Goal: Task Accomplishment & Management: Manage account settings

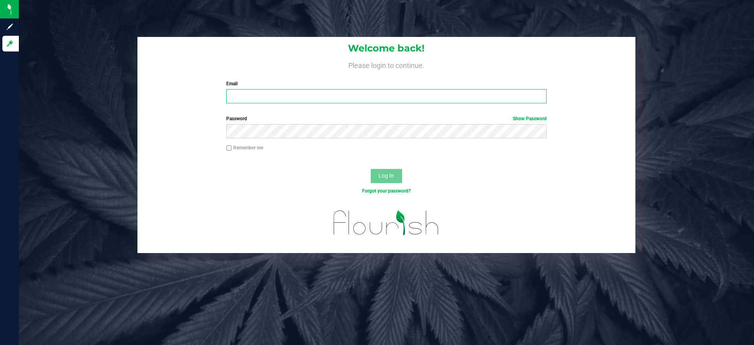
click at [285, 93] on input "Email" at bounding box center [386, 96] width 320 height 14
type input "[EMAIL_ADDRESS][DOMAIN_NAME]"
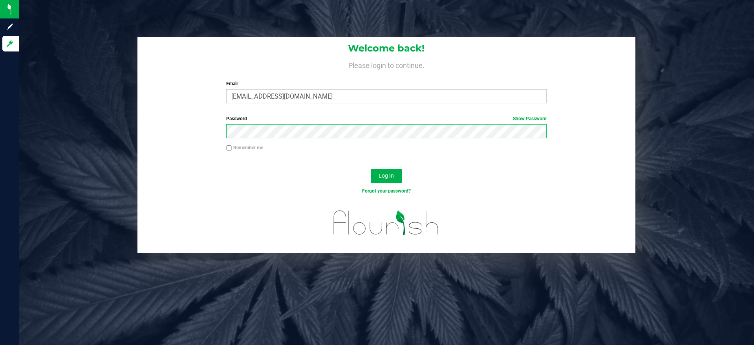
click at [371, 169] on button "Log In" at bounding box center [386, 176] width 31 height 14
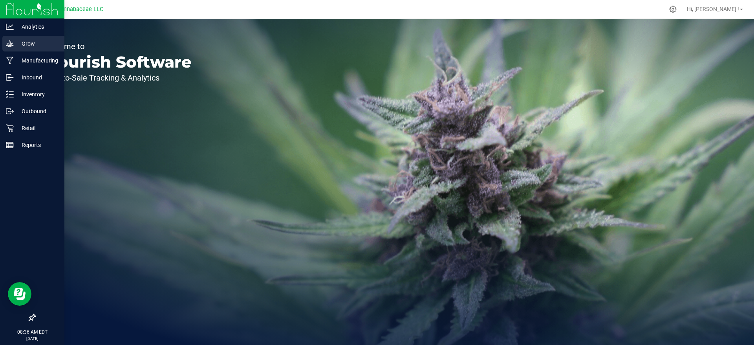
click at [9, 45] on icon at bounding box center [9, 43] width 7 height 7
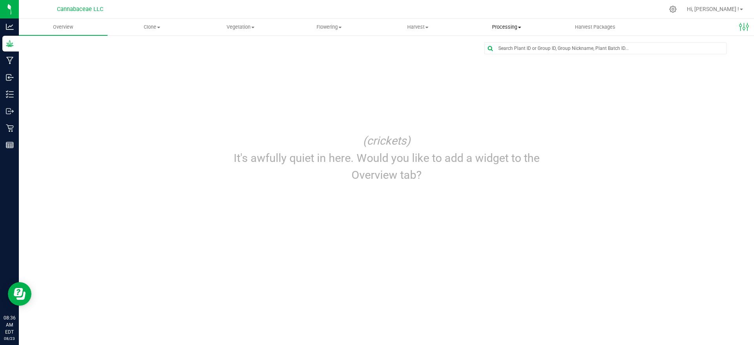
click at [500, 29] on span "Processing" at bounding box center [506, 27] width 88 height 7
click at [500, 60] on span "Processing harvests" at bounding box center [498, 56] width 73 height 7
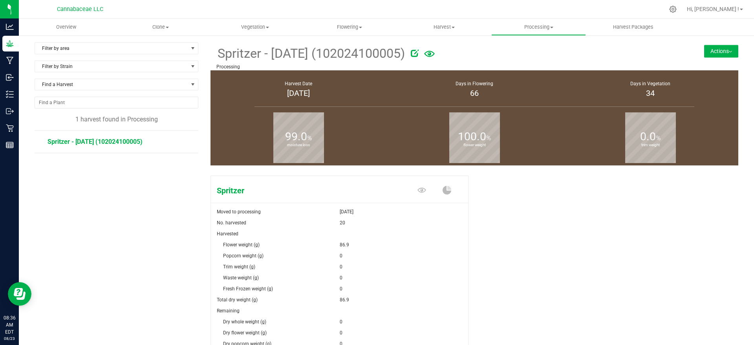
click at [120, 142] on span "Spritzer - [DATE] (102024100005)" at bounding box center [95, 141] width 95 height 7
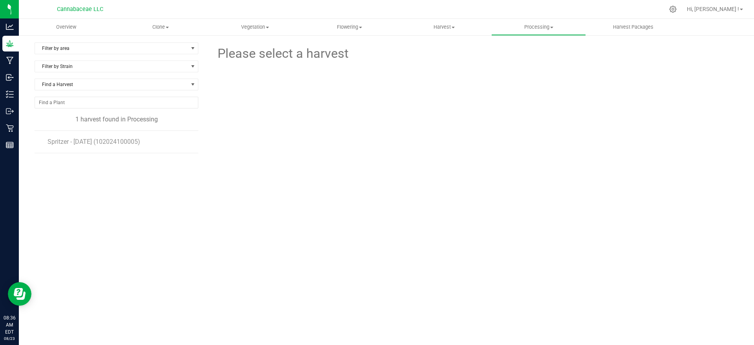
click at [121, 147] on li "Spritzer - [DATE] (102024100005)" at bounding box center [120, 142] width 145 height 22
click at [120, 142] on span "Spritzer - [DATE] (102024100005)" at bounding box center [95, 141] width 95 height 7
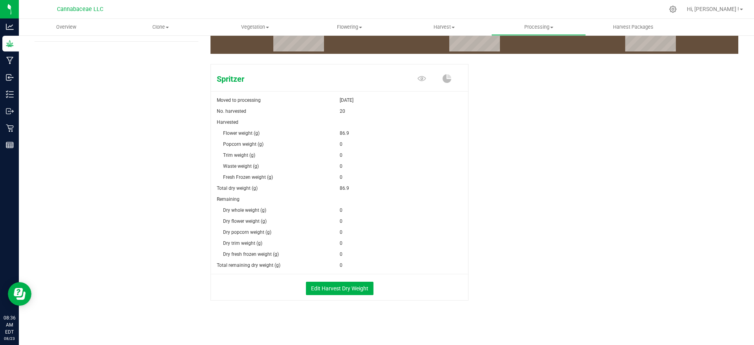
scroll to position [112, 0]
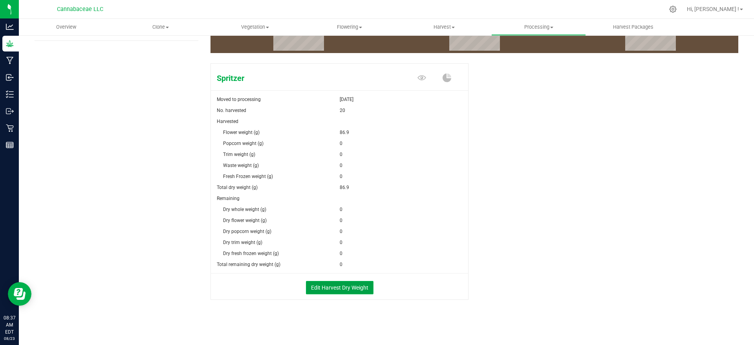
click at [325, 290] on button "Edit Harvest Dry Weight" at bounding box center [340, 287] width 68 height 13
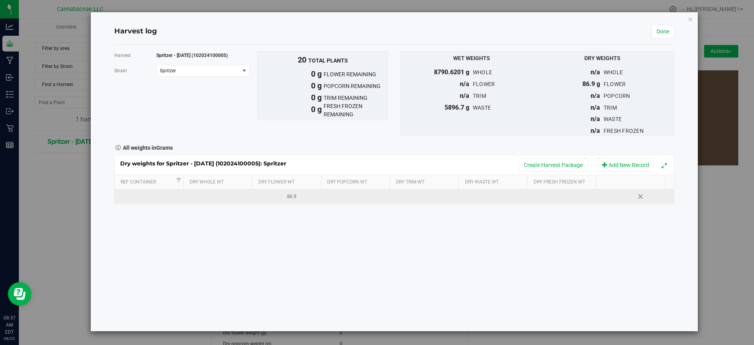
click at [292, 194] on div "86.9" at bounding box center [292, 196] width 64 height 7
drag, startPoint x: 296, startPoint y: 196, endPoint x: 246, endPoint y: 197, distance: 50.7
click at [239, 196] on tr "86.9000 g 86.9 Delete" at bounding box center [394, 196] width 559 height 14
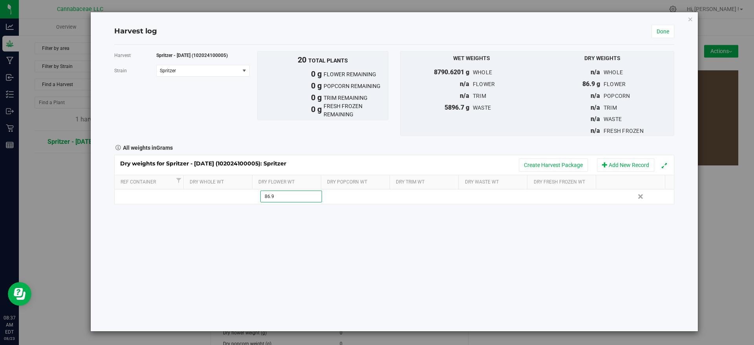
type input "815.7"
click at [312, 263] on div "Harvest Spritzer - [DATE] (102024100005) [GEOGRAPHIC_DATA] Spritzer Select stra…" at bounding box center [394, 188] width 560 height 286
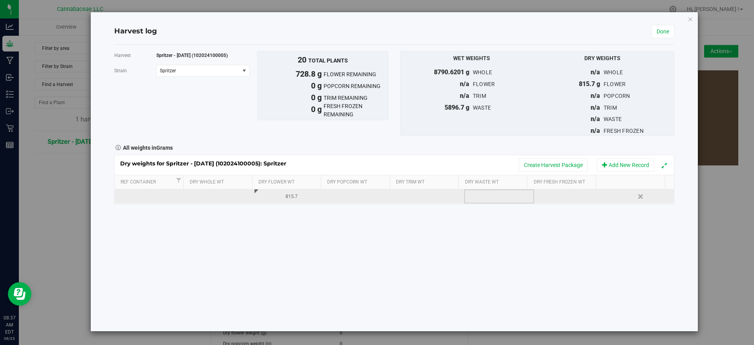
click at [477, 194] on td at bounding box center [499, 196] width 70 height 14
click at [488, 197] on span at bounding box center [501, 196] width 62 height 12
type input "2"
click at [495, 194] on td at bounding box center [499, 196] width 70 height 14
type input "1161.196"
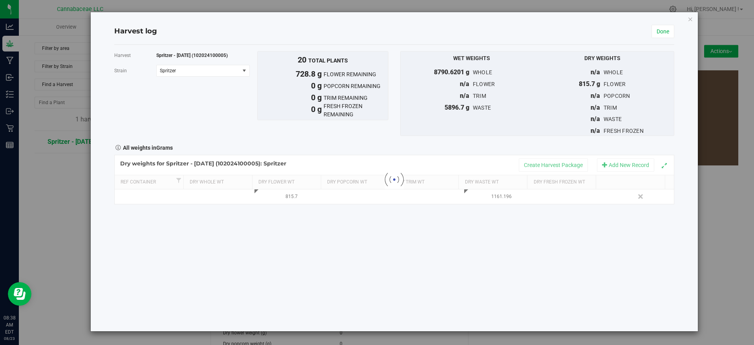
click at [403, 256] on div "Harvest Spritzer - [DATE] (102024100005) [GEOGRAPHIC_DATA] Spritzer Select stra…" at bounding box center [394, 188] width 560 height 286
click at [666, 27] on link "Done" at bounding box center [662, 31] width 23 height 13
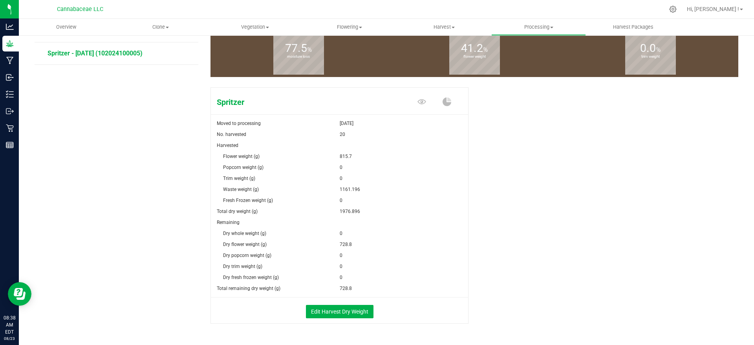
scroll to position [112, 0]
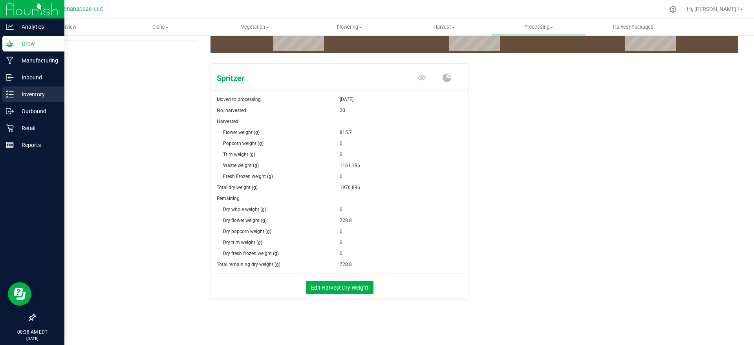
click at [15, 90] on p "Inventory" at bounding box center [37, 94] width 47 height 9
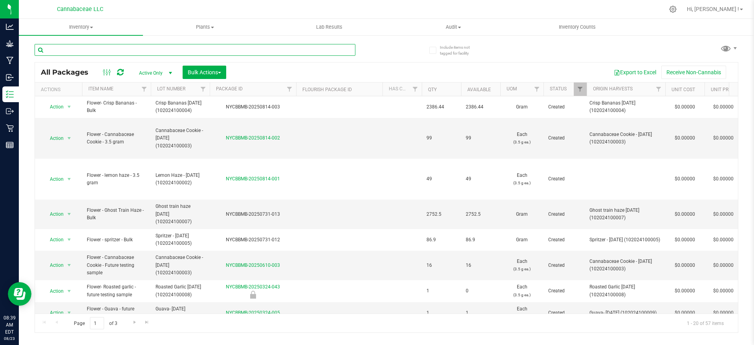
click at [77, 45] on input "text" at bounding box center [195, 50] width 321 height 12
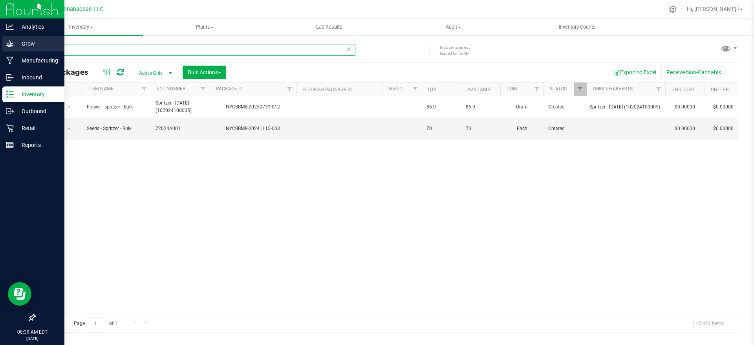
type input "spritzer"
click at [29, 46] on p "Grow" at bounding box center [37, 43] width 47 height 9
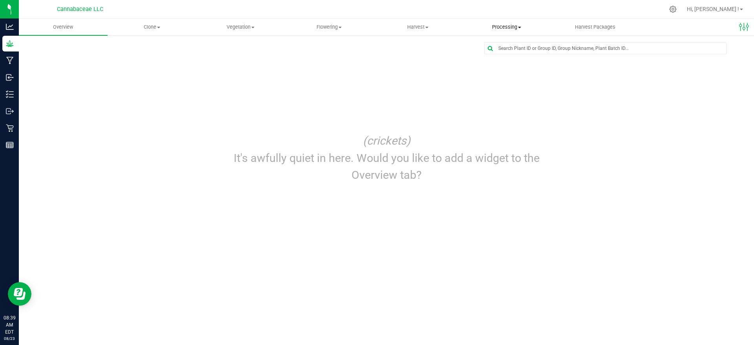
click at [510, 27] on span "Processing" at bounding box center [506, 27] width 88 height 7
click at [512, 55] on span "Processing harvests" at bounding box center [498, 56] width 73 height 7
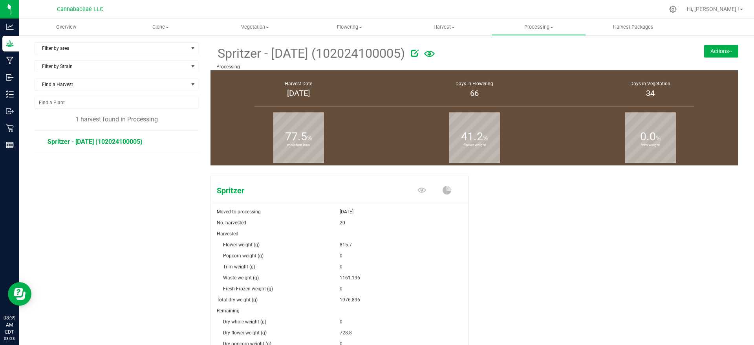
click at [715, 51] on button "Actions" at bounding box center [721, 51] width 34 height 13
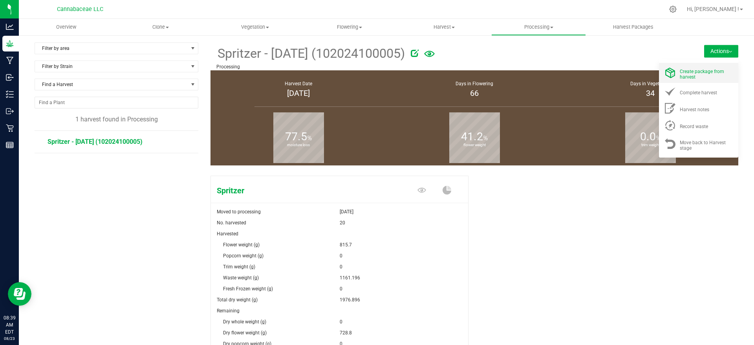
click at [709, 69] on span "Create package from harvest" at bounding box center [702, 74] width 44 height 11
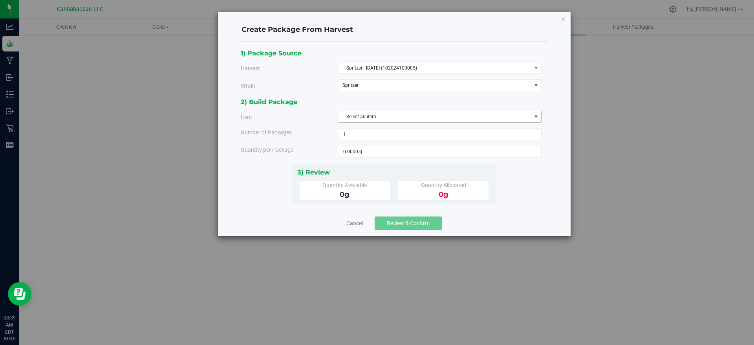
click at [367, 122] on span "Select an item" at bounding box center [435, 116] width 192 height 11
click at [366, 149] on span "Flower - spritzer - Bulk" at bounding box center [367, 149] width 46 height 10
drag, startPoint x: 358, startPoint y: 154, endPoint x: 322, endPoint y: 154, distance: 35.3
click at [322, 154] on div "Quantity per Package" at bounding box center [391, 152] width 313 height 12
type input "728.8"
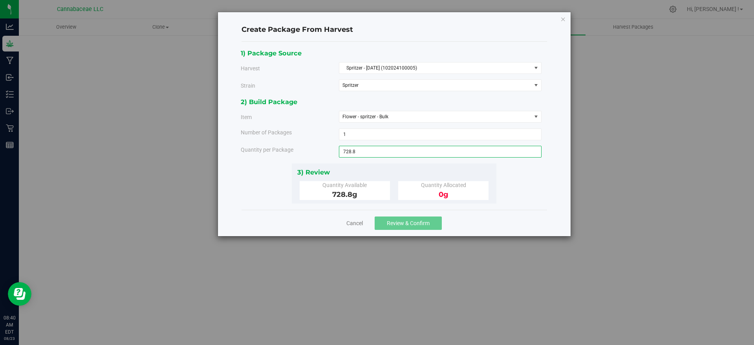
type input "728.8000 g"
click at [239, 193] on div "1) Package Source Harvest Spritzer - [DATE] (102024100005) Select Spritzer - [D…" at bounding box center [394, 125] width 317 height 155
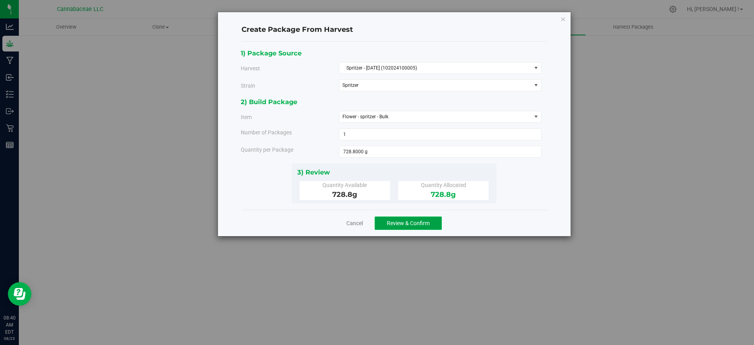
click at [403, 224] on span "Review & Confirm" at bounding box center [408, 223] width 43 height 6
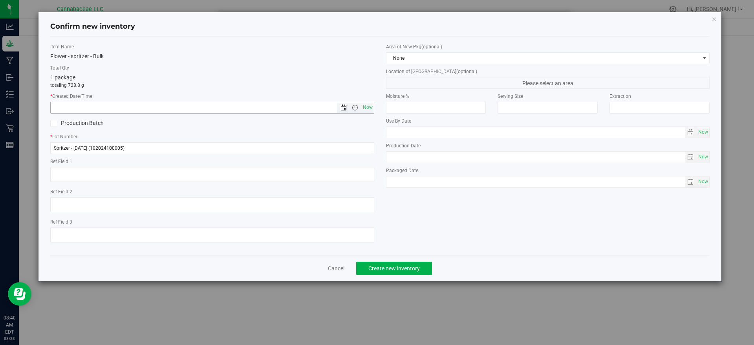
click at [345, 107] on span "Open the date view" at bounding box center [343, 107] width 6 height 6
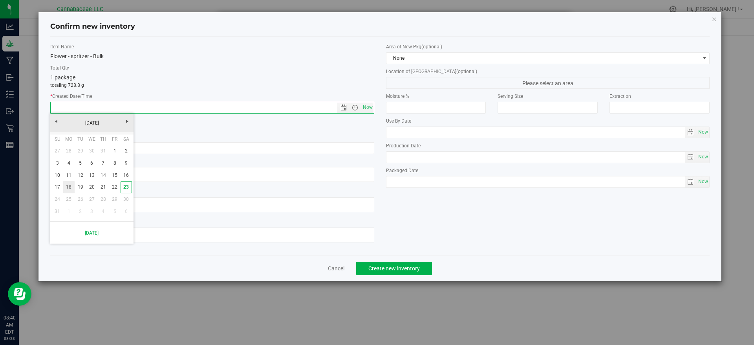
click at [70, 189] on link "18" at bounding box center [68, 187] width 11 height 12
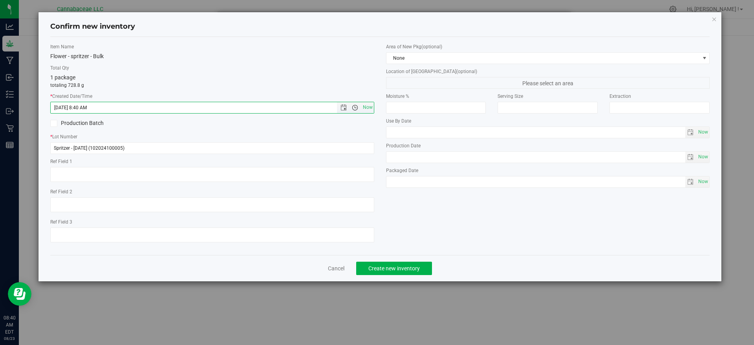
click at [352, 109] on span "Open the time view" at bounding box center [355, 107] width 6 height 6
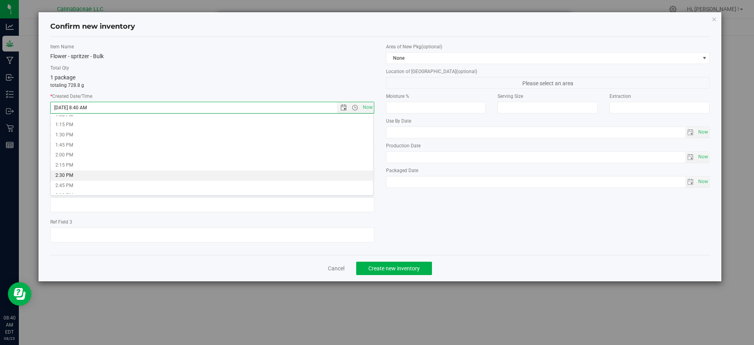
scroll to position [589, 0]
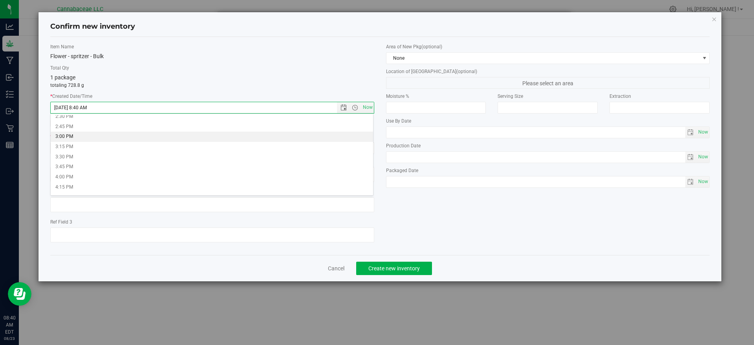
click at [170, 137] on li "3:00 PM" at bounding box center [212, 137] width 322 height 10
type input "[DATE] 3:00 PM"
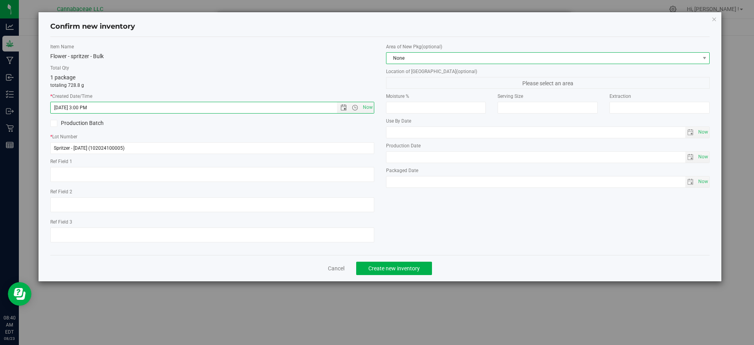
click at [441, 61] on span "None" at bounding box center [542, 58] width 313 height 11
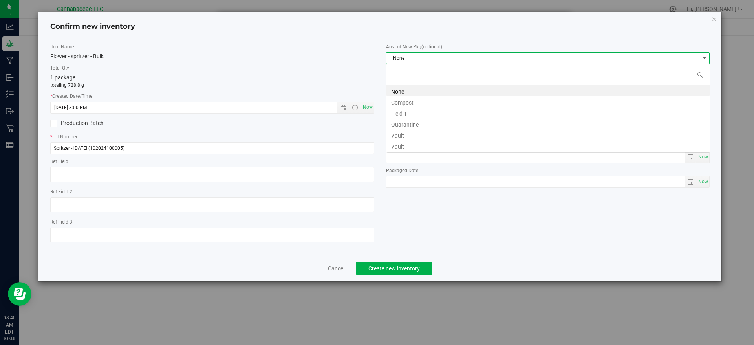
scroll to position [12, 324]
click at [424, 135] on li "Vault" at bounding box center [547, 134] width 323 height 11
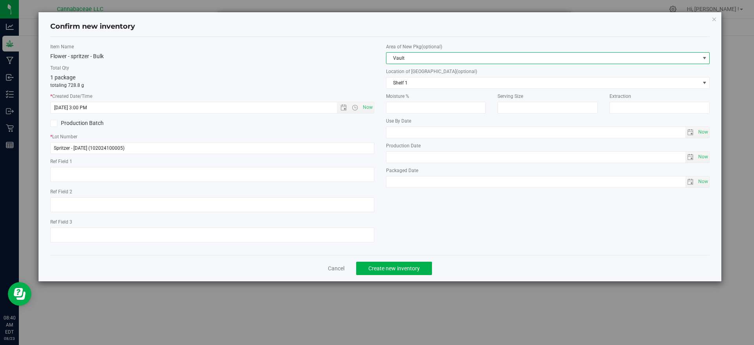
click at [301, 74] on div "1 package totaling 728.8 g" at bounding box center [212, 80] width 324 height 15
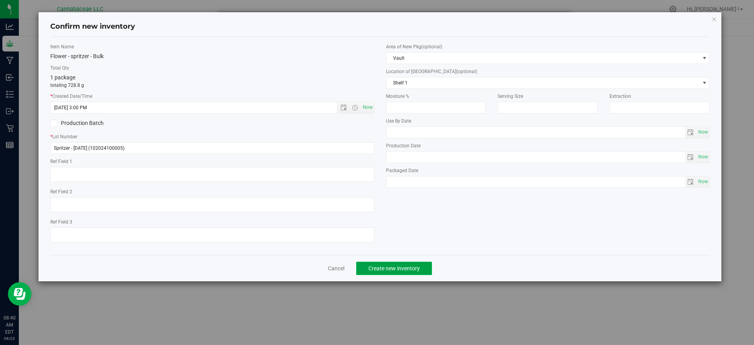
click at [411, 269] on span "Create new inventory" at bounding box center [393, 268] width 51 height 6
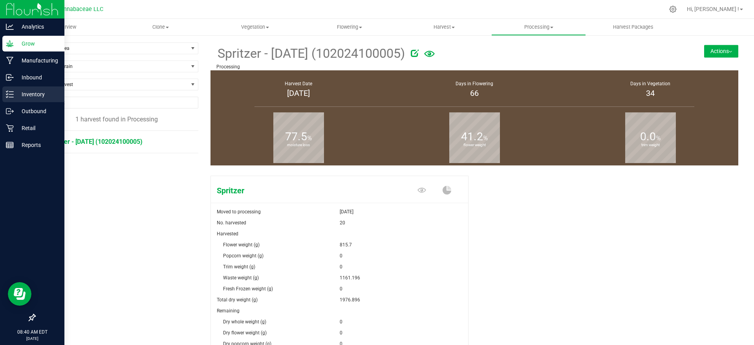
click at [13, 90] on icon at bounding box center [10, 94] width 8 height 8
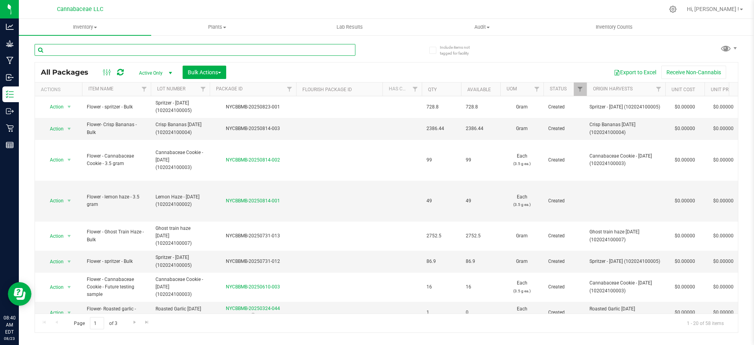
click at [84, 54] on input "text" at bounding box center [195, 50] width 321 height 12
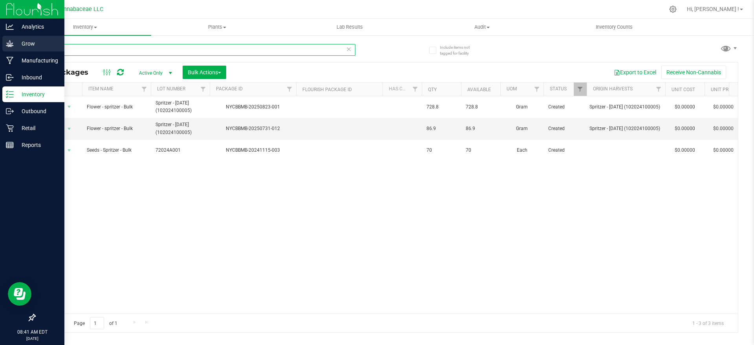
type input "spritzer"
click at [26, 42] on p "Grow" at bounding box center [37, 43] width 47 height 9
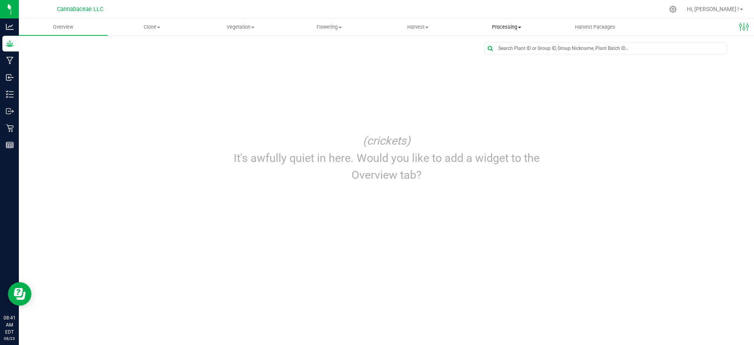
click at [501, 29] on span "Processing" at bounding box center [506, 27] width 88 height 7
click at [510, 56] on span "Processing harvests" at bounding box center [498, 56] width 73 height 7
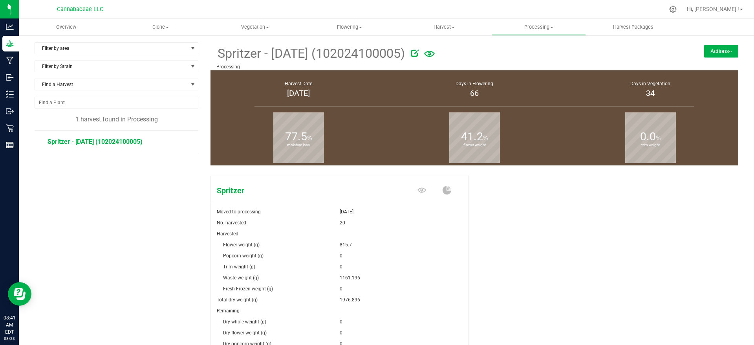
click at [716, 55] on button "Actions" at bounding box center [721, 51] width 34 height 13
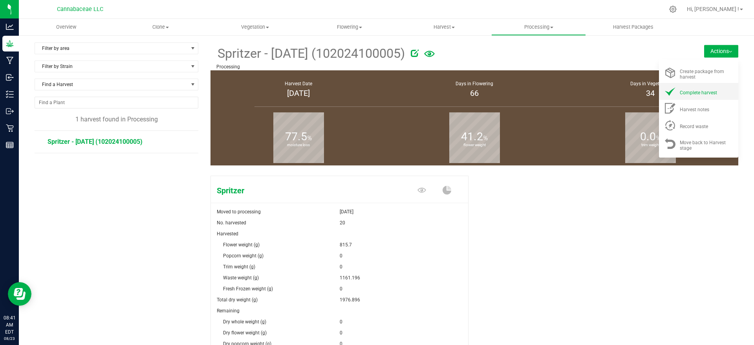
click at [706, 91] on span "Complete harvest" at bounding box center [698, 92] width 37 height 5
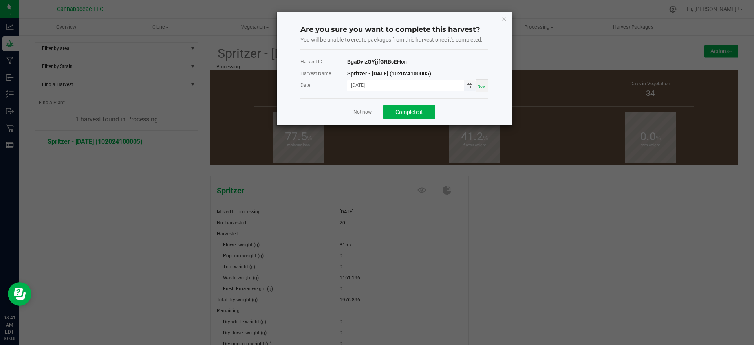
click at [472, 83] on span "Toggle calendar" at bounding box center [469, 85] width 6 height 6
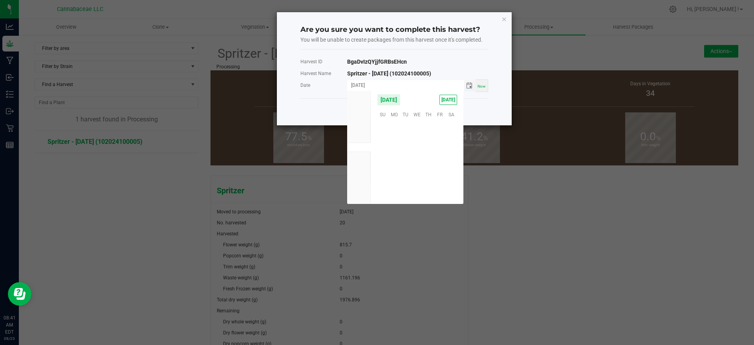
scroll to position [127244, 0]
click at [397, 162] on span "18" at bounding box center [393, 163] width 11 height 12
type input "[DATE]"
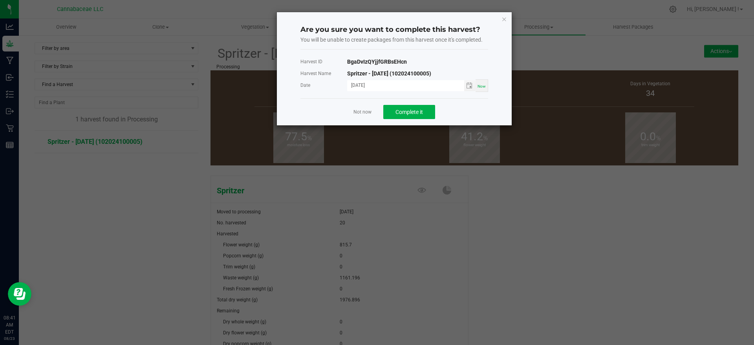
click at [471, 119] on div "Not now Complete it" at bounding box center [394, 111] width 188 height 27
click at [409, 111] on span "Complete it" at bounding box center [408, 112] width 27 height 6
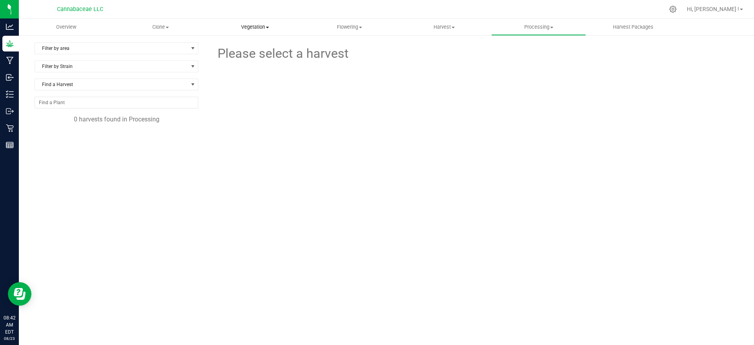
click at [250, 25] on span "Vegetation" at bounding box center [255, 27] width 94 height 7
click at [253, 46] on span "Veg groups" at bounding box center [233, 47] width 50 height 7
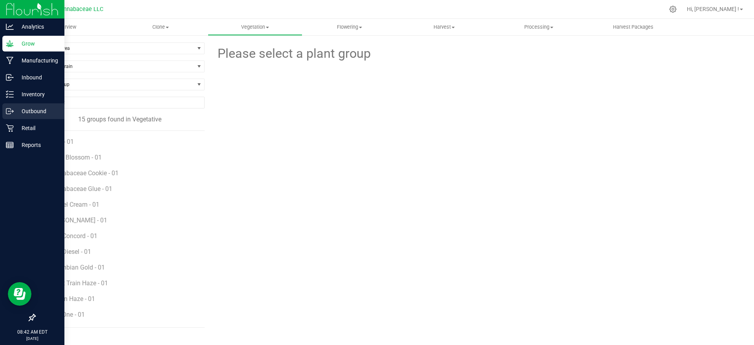
click at [7, 110] on icon at bounding box center [10, 111] width 8 height 8
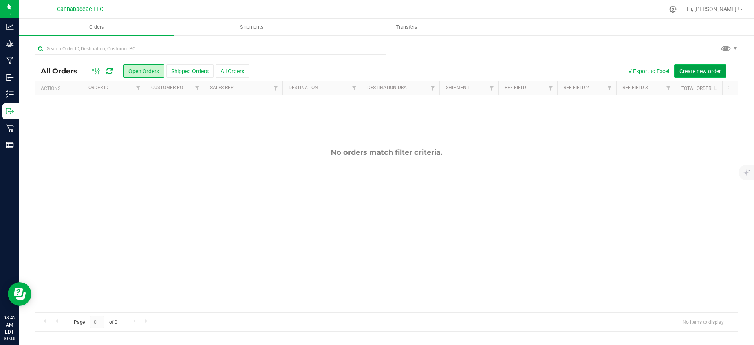
click at [694, 71] on span "Create new order" at bounding box center [700, 71] width 42 height 6
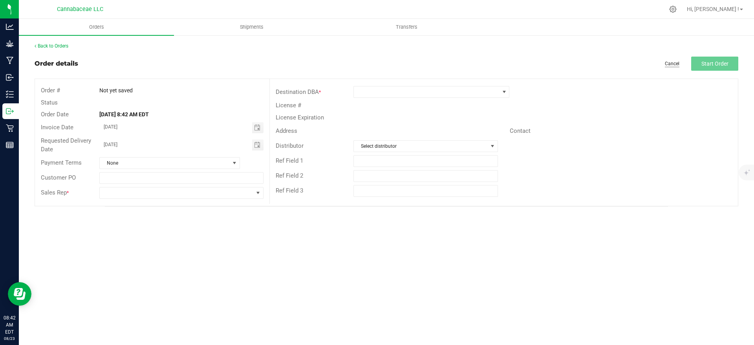
click at [670, 60] on link "Cancel" at bounding box center [672, 63] width 15 height 7
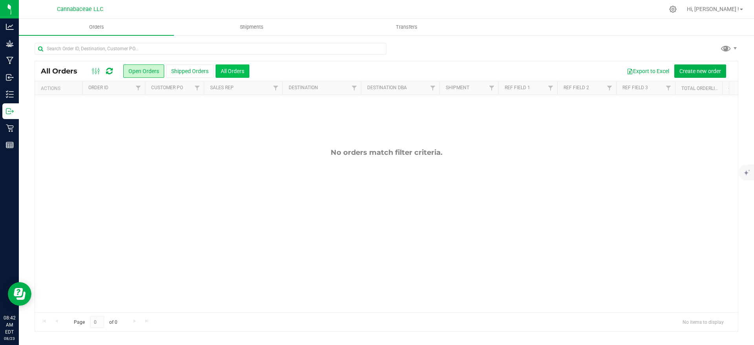
click at [226, 70] on button "All Orders" at bounding box center [233, 70] width 34 height 13
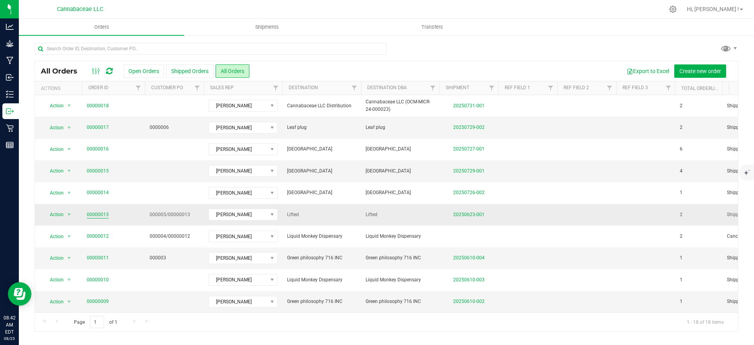
click at [95, 212] on link "00000013" at bounding box center [98, 214] width 22 height 7
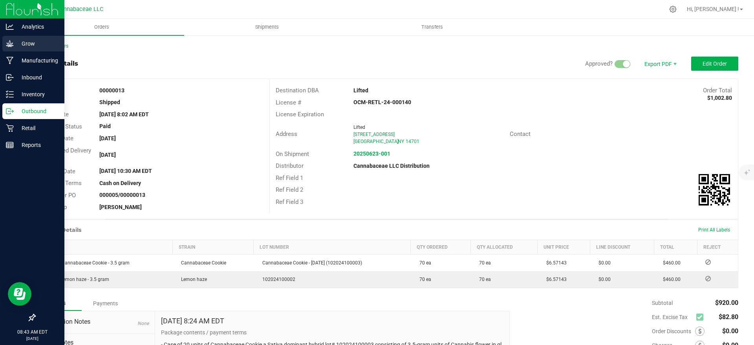
click at [9, 42] on icon at bounding box center [10, 44] width 8 height 8
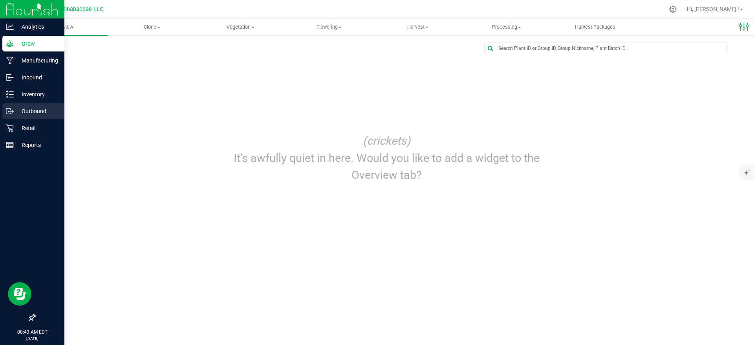
click at [16, 109] on p "Outbound" at bounding box center [37, 110] width 47 height 9
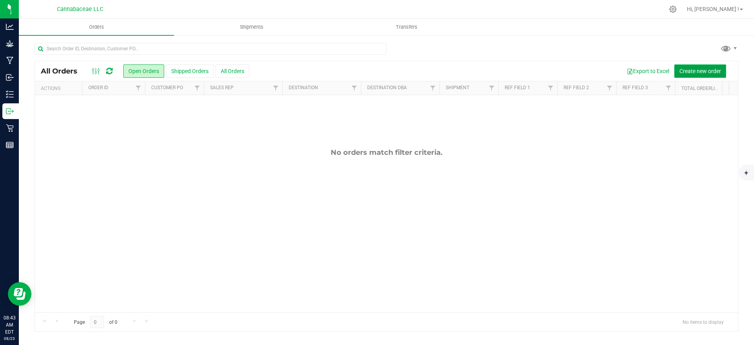
click at [693, 69] on span "Create new order" at bounding box center [700, 71] width 42 height 6
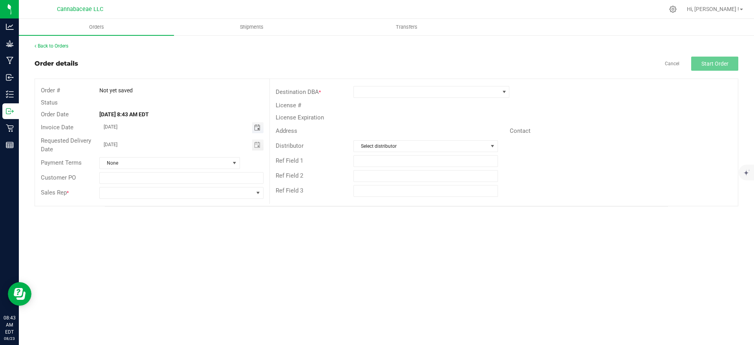
click at [259, 128] on span "Toggle calendar" at bounding box center [257, 127] width 6 height 6
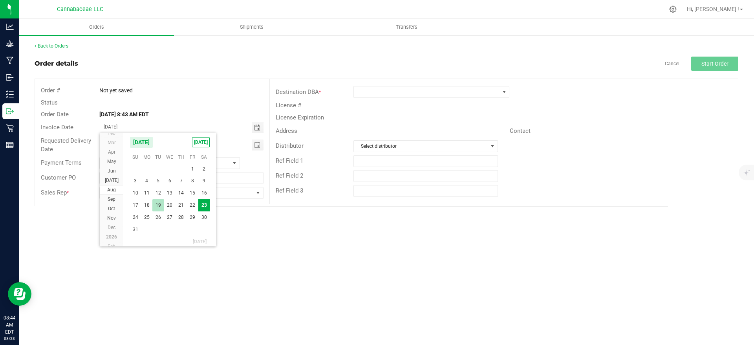
click at [156, 206] on span "19" at bounding box center [157, 205] width 11 height 12
type input "[DATE]"
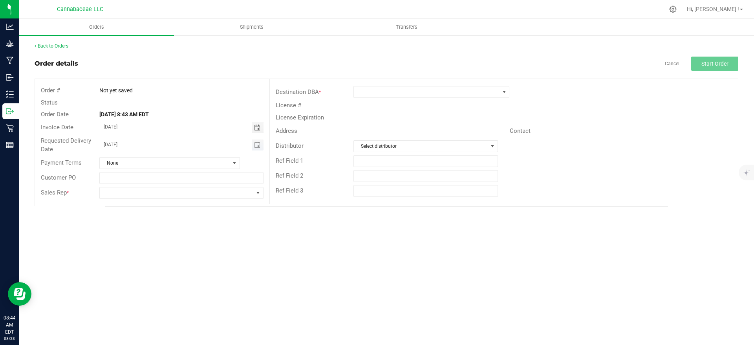
click at [254, 143] on span "Toggle calendar" at bounding box center [257, 144] width 11 height 11
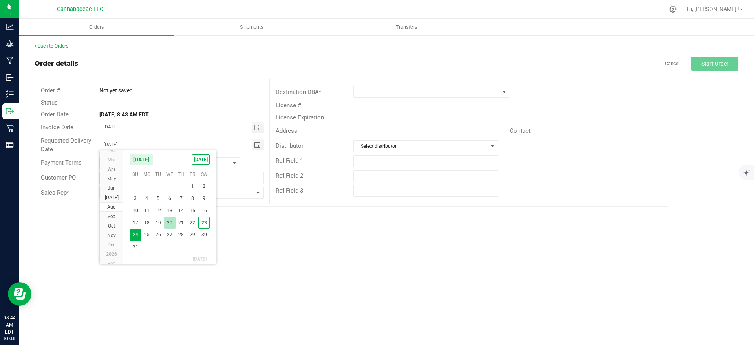
click at [170, 224] on span "20" at bounding box center [169, 223] width 11 height 12
type input "[DATE]"
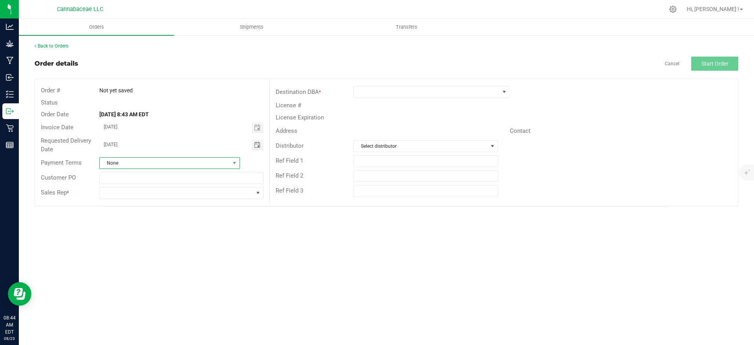
click at [150, 160] on span "None" at bounding box center [165, 162] width 130 height 11
click at [373, 95] on span at bounding box center [426, 91] width 145 height 11
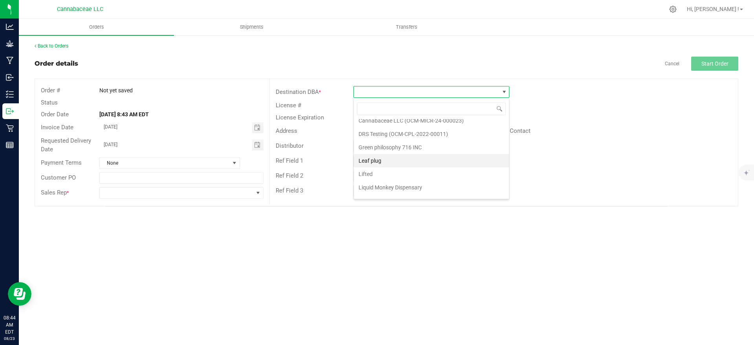
scroll to position [28, 0]
click at [390, 191] on li "[GEOGRAPHIC_DATA]" at bounding box center [431, 190] width 155 height 13
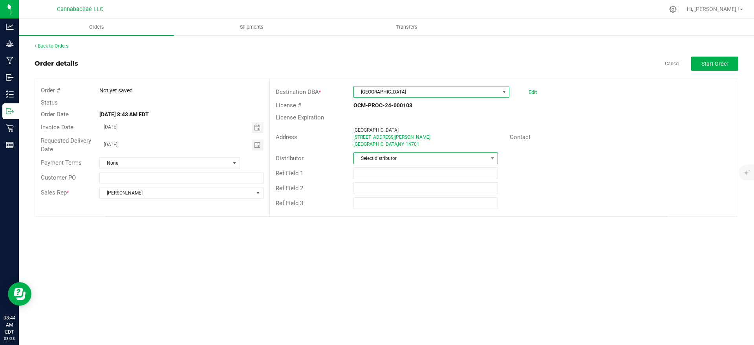
click at [375, 160] on span "Select distributor" at bounding box center [420, 158] width 133 height 11
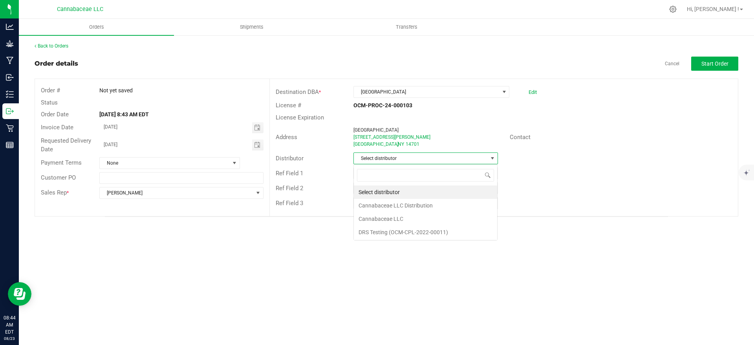
scroll to position [12, 144]
click at [379, 204] on li "Cannabaceae LLC Distribution" at bounding box center [425, 205] width 143 height 13
click at [309, 223] on div "Back to Orders Order details Cancel Start Order Order # Not yet saved Status Or…" at bounding box center [386, 130] width 735 height 190
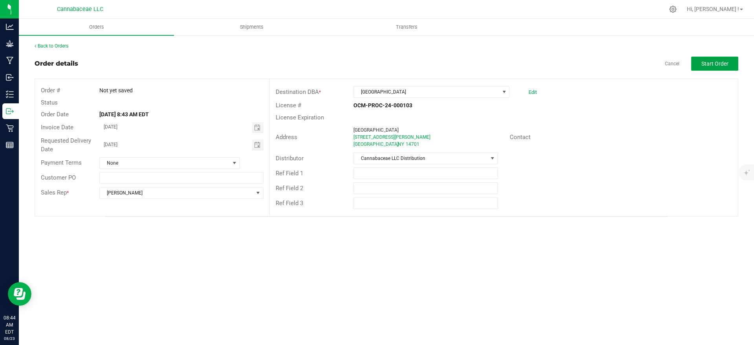
click at [706, 64] on span "Start Order" at bounding box center [714, 63] width 27 height 6
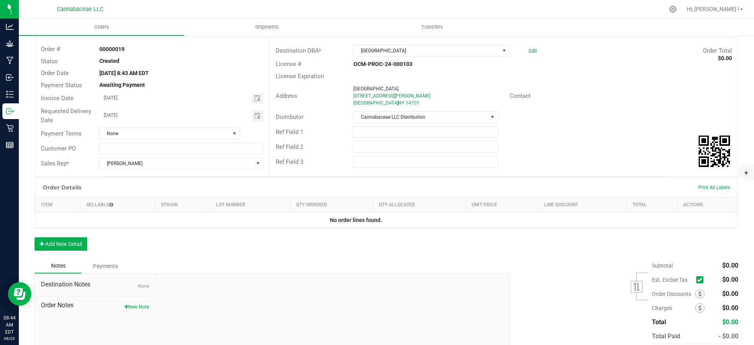
scroll to position [84, 0]
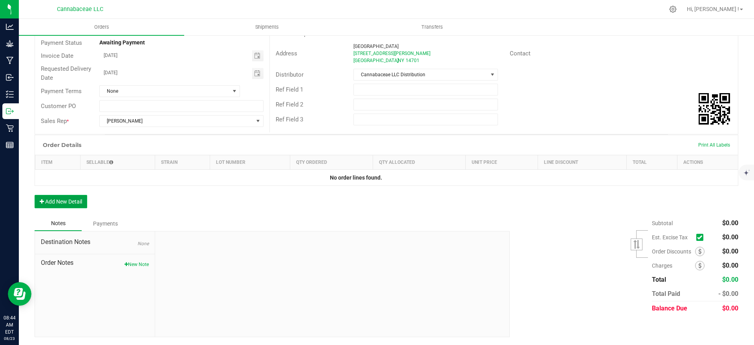
click at [69, 201] on button "Add New Detail" at bounding box center [61, 201] width 53 height 13
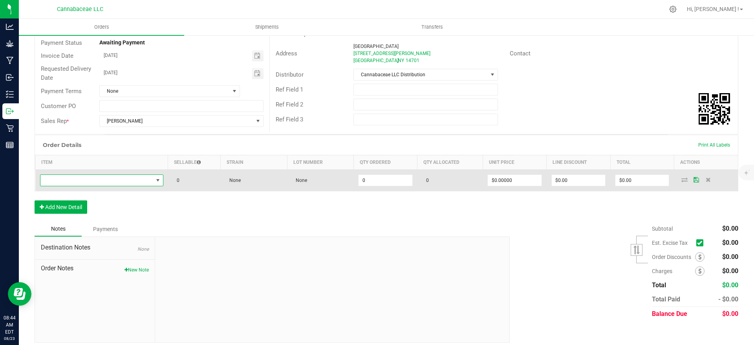
click at [155, 181] on span "NO DATA FOUND" at bounding box center [158, 180] width 6 height 6
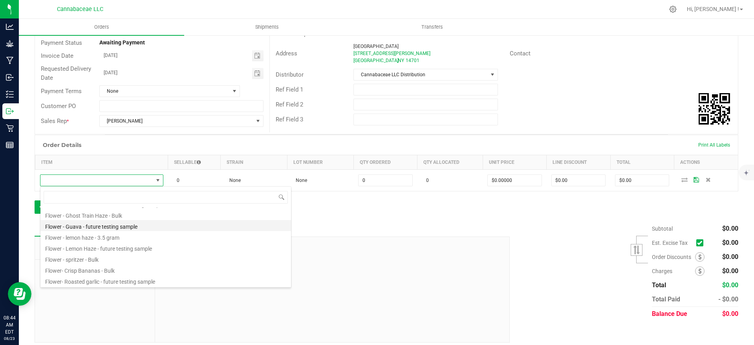
scroll to position [0, 0]
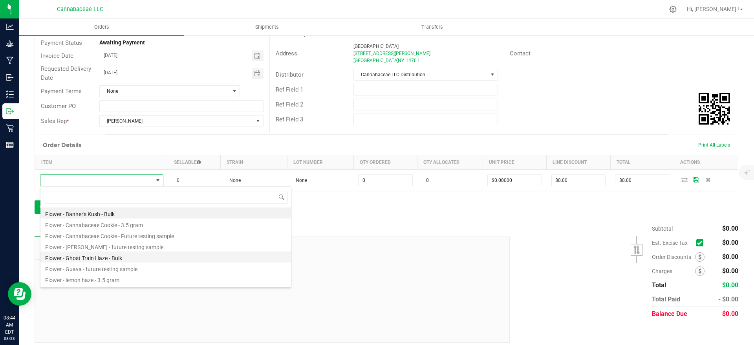
click at [137, 257] on li "Flower - Ghost Train Haze - Bulk" at bounding box center [165, 256] width 250 height 11
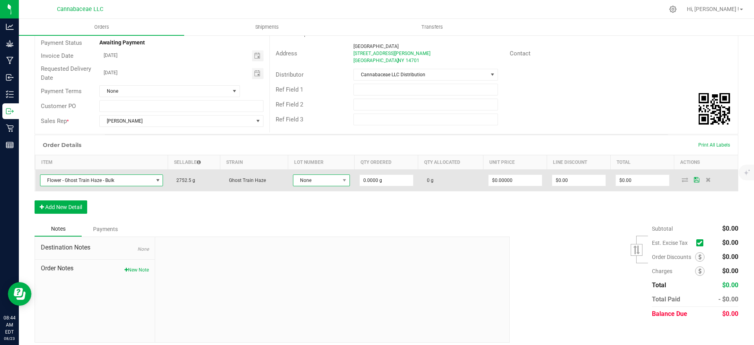
click at [303, 181] on span "None" at bounding box center [316, 180] width 46 height 11
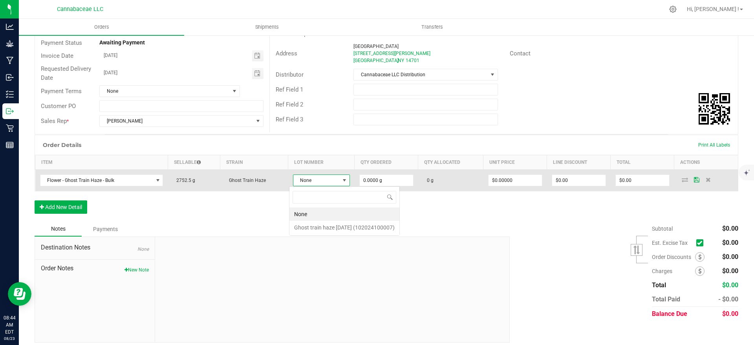
scroll to position [12, 56]
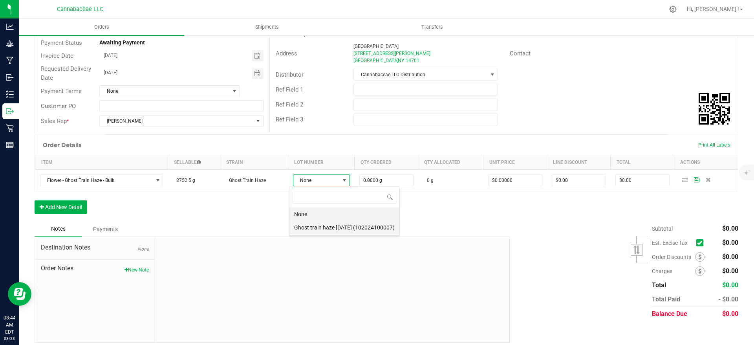
click at [306, 227] on \(102024100007\) "Ghost train haze [DATE] (102024100007)" at bounding box center [344, 227] width 110 height 13
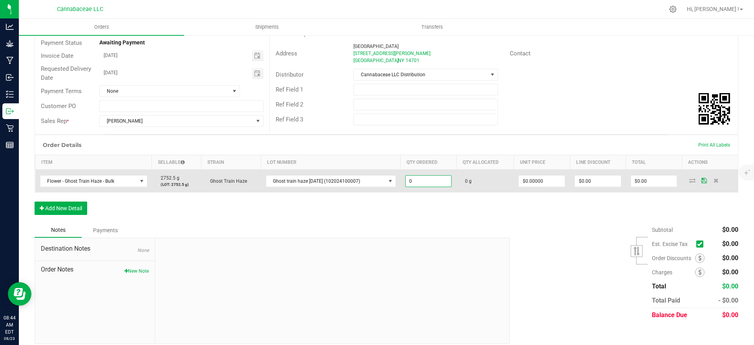
click at [421, 181] on input "0" at bounding box center [429, 180] width 46 height 11
paste input "448.7"
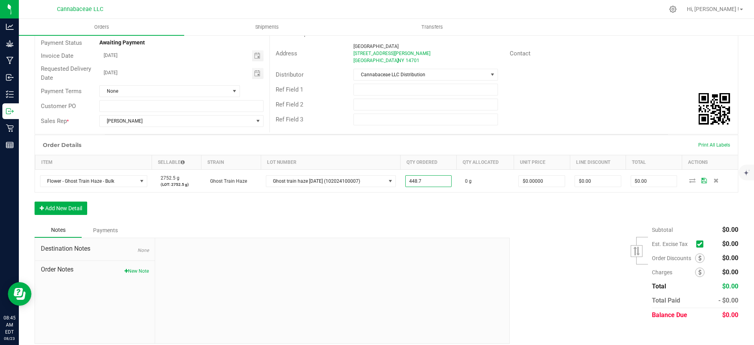
type input "448.7000 g"
click at [397, 223] on div "Notes Payments" at bounding box center [269, 230] width 469 height 15
click at [509, 212] on div "Order Details Print All Labels Item Sellable Strain Lot Number Qty Ordered Qty …" at bounding box center [387, 179] width 704 height 88
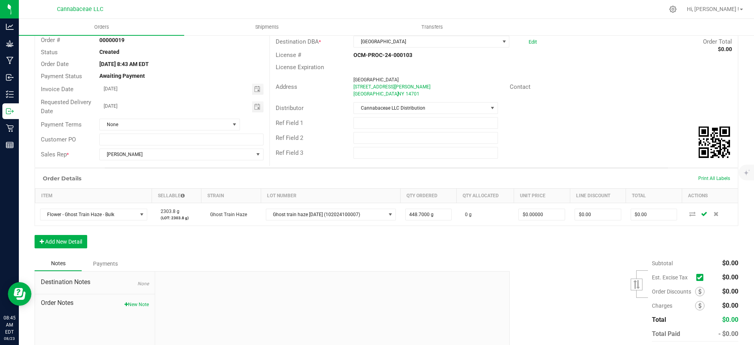
scroll to position [0, 0]
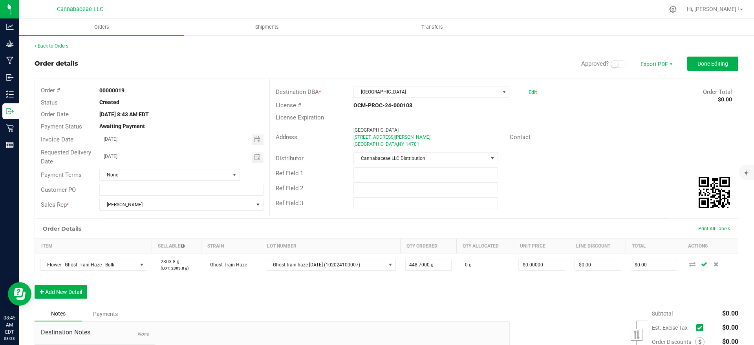
click at [611, 64] on small at bounding box center [614, 63] width 7 height 7
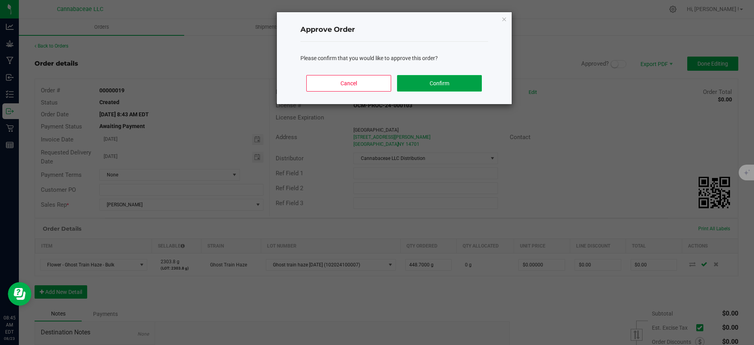
click at [448, 86] on button "Confirm" at bounding box center [439, 83] width 84 height 16
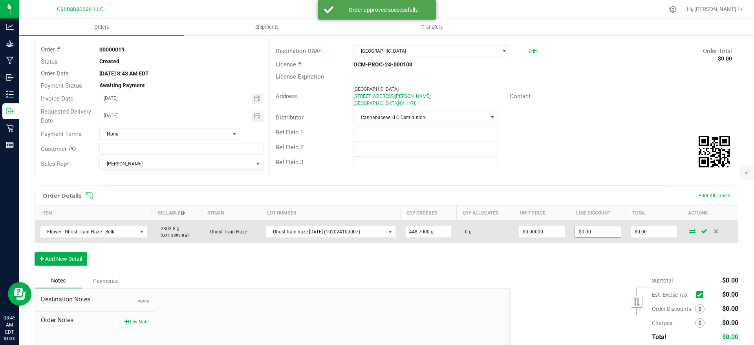
scroll to position [98, 0]
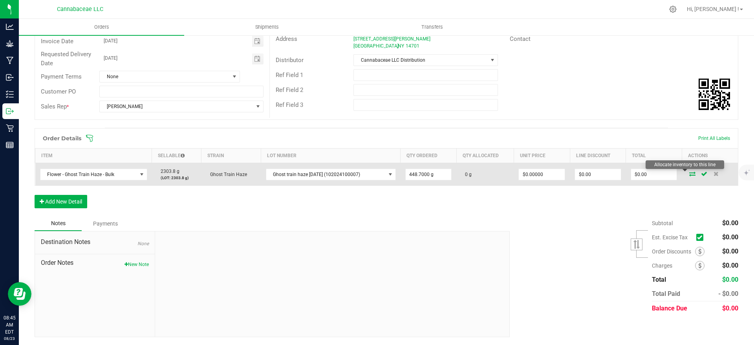
click at [689, 174] on icon at bounding box center [692, 173] width 6 height 5
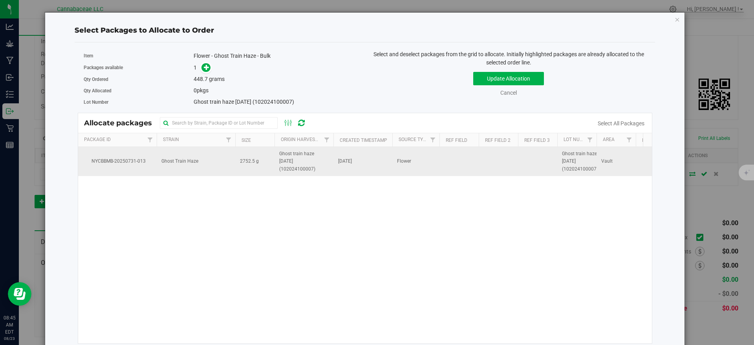
click at [375, 159] on td "[DATE]" at bounding box center [362, 161] width 59 height 29
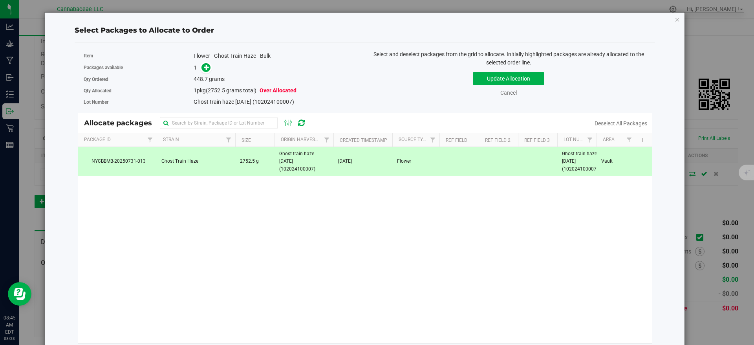
click at [377, 158] on td "[DATE]" at bounding box center [362, 161] width 59 height 29
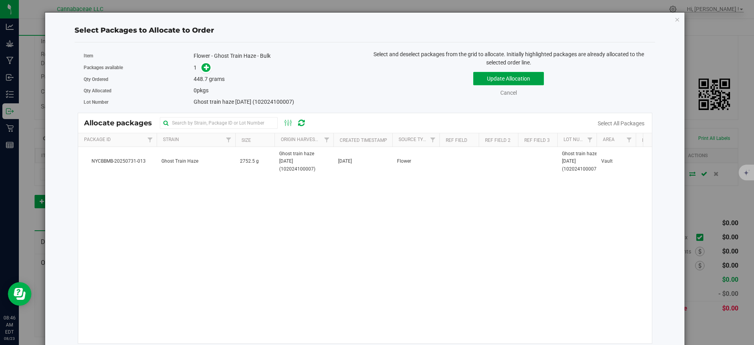
click at [525, 82] on button "Update Allocation" at bounding box center [508, 78] width 71 height 13
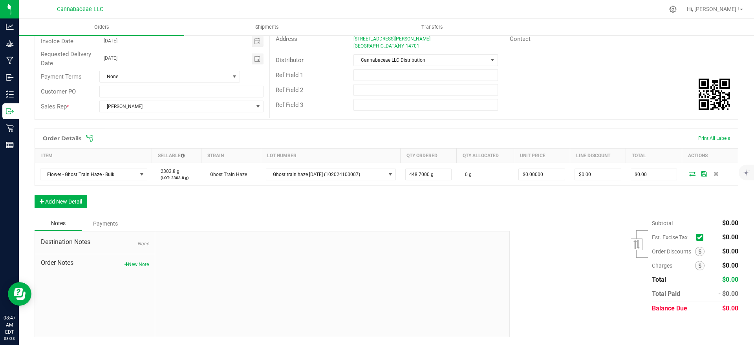
click at [128, 264] on button "New Note" at bounding box center [136, 264] width 24 height 7
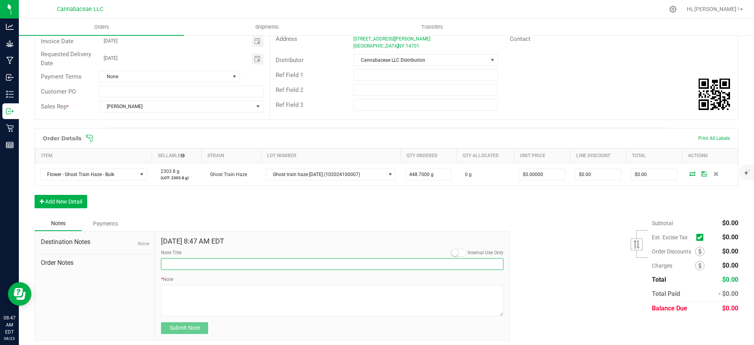
click at [208, 265] on input "Note Title" at bounding box center [332, 264] width 342 height 12
type input "Transfer for processing"
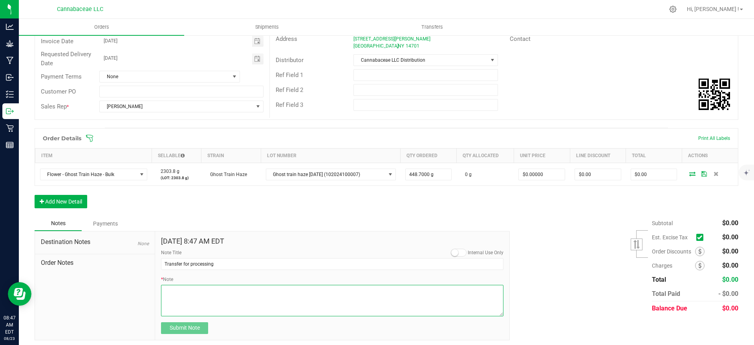
click at [234, 294] on textarea "* Note" at bounding box center [332, 300] width 342 height 31
type textarea "Transferred to processor for product development."
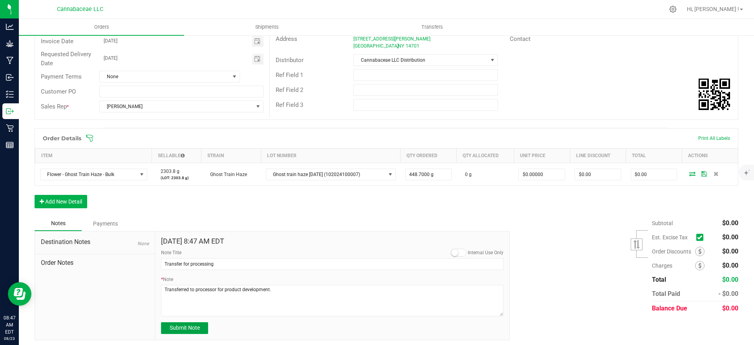
drag, startPoint x: 189, startPoint y: 329, endPoint x: 197, endPoint y: 320, distance: 12.2
click at [188, 329] on span "Submit Note" at bounding box center [185, 327] width 30 height 6
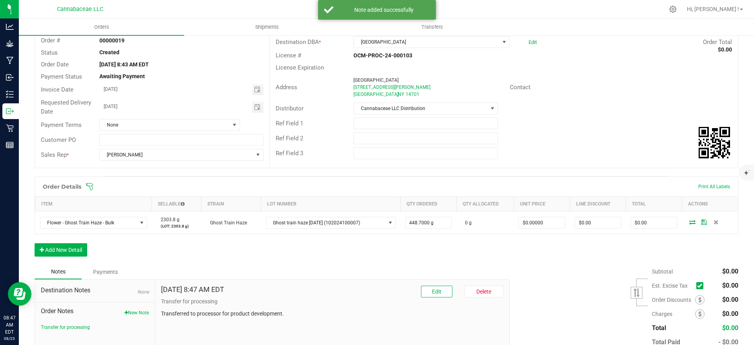
scroll to position [0, 0]
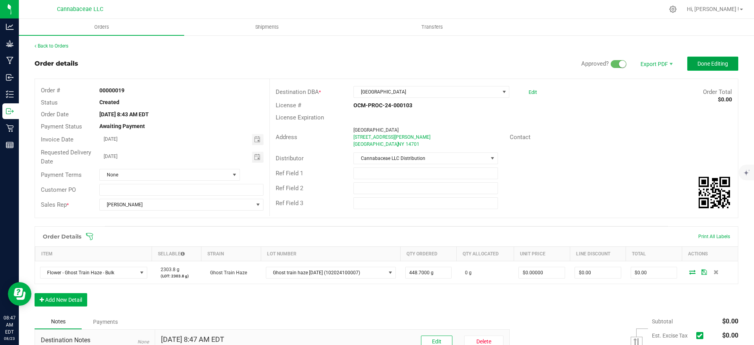
click at [697, 65] on span "Done Editing" at bounding box center [712, 63] width 31 height 6
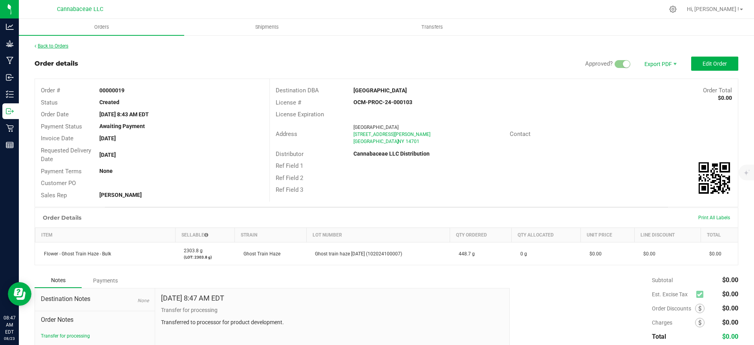
click at [58, 46] on link "Back to Orders" at bounding box center [52, 45] width 34 height 5
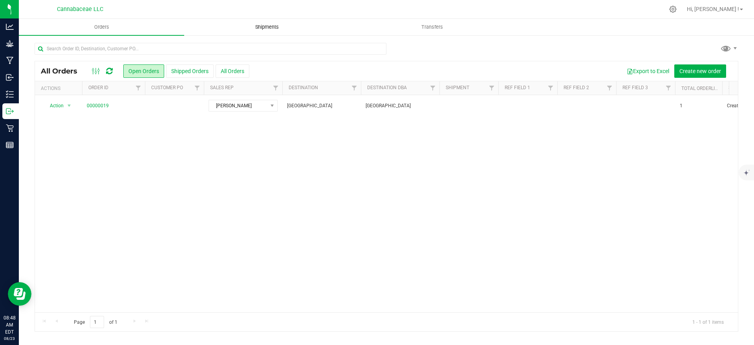
click at [278, 26] on span "Shipments" at bounding box center [267, 27] width 45 height 7
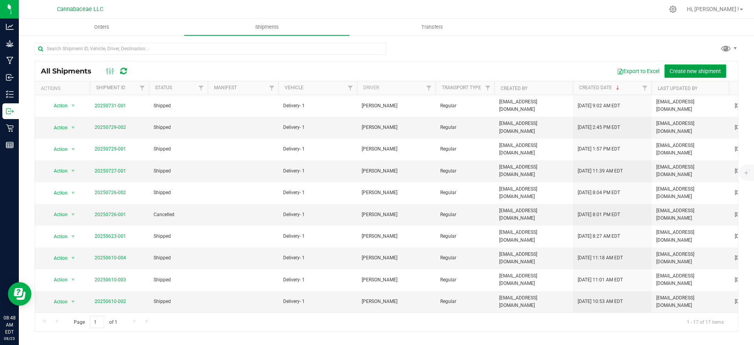
click at [689, 73] on span "Create new shipment" at bounding box center [694, 71] width 51 height 6
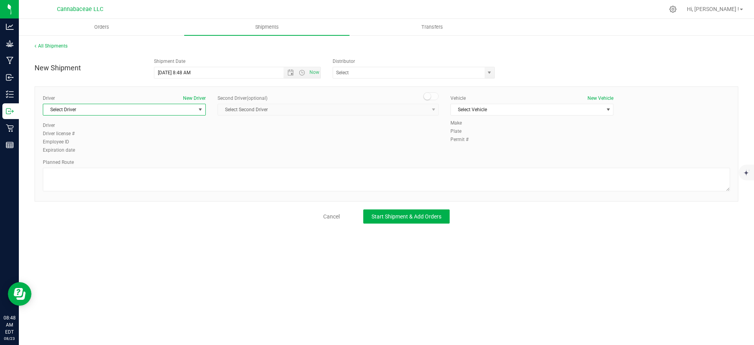
click at [141, 111] on span "Select Driver" at bounding box center [119, 109] width 152 height 11
click at [113, 142] on li "[PERSON_NAME]" at bounding box center [124, 143] width 162 height 12
click at [475, 108] on span "Select Vehicle" at bounding box center [527, 109] width 152 height 11
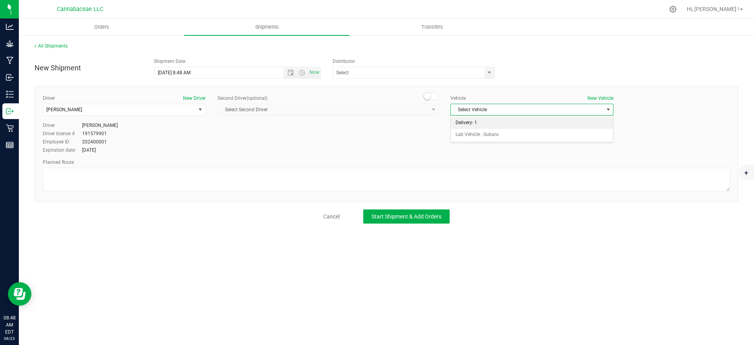
click at [478, 124] on li "Delivery- 1" at bounding box center [532, 123] width 162 height 12
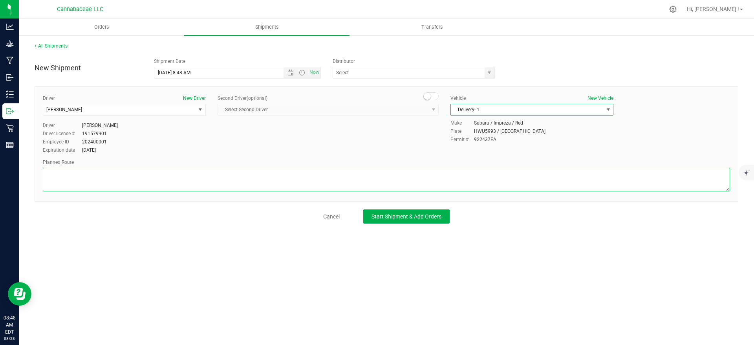
click at [98, 185] on textarea at bounding box center [386, 180] width 687 height 24
click at [292, 73] on span "Open the date view" at bounding box center [290, 72] width 6 height 6
type textarea "Determined by GPS"
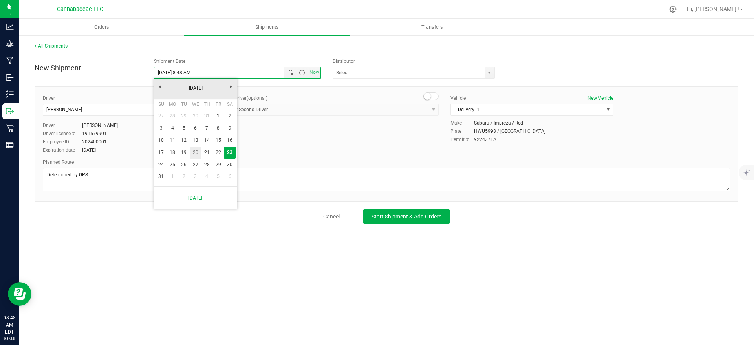
click at [193, 151] on link "20" at bounding box center [195, 152] width 11 height 12
click at [215, 56] on div "New Shipment Shipment Date [DATE] 8:48 AM Now Distributor Cannabaceae LLC Canna…" at bounding box center [386, 66] width 715 height 24
click at [300, 73] on span "Open the time view" at bounding box center [302, 72] width 6 height 6
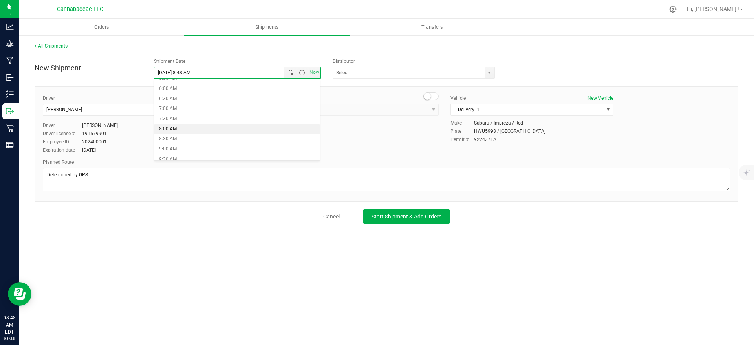
scroll to position [177, 0]
click at [227, 113] on li "10:00 AM" at bounding box center [237, 110] width 166 height 10
type input "[DATE] 10:00 AM"
click at [487, 70] on span "select" at bounding box center [489, 72] width 6 height 6
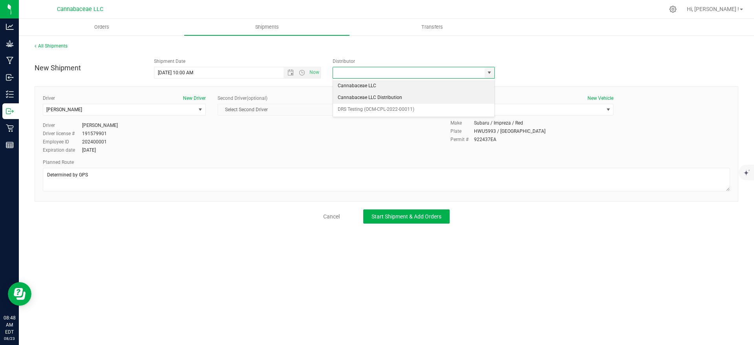
click at [447, 96] on li "Cannabaceae LLC Distribution" at bounding box center [413, 98] width 161 height 12
type input "Cannabaceae LLC Distribution"
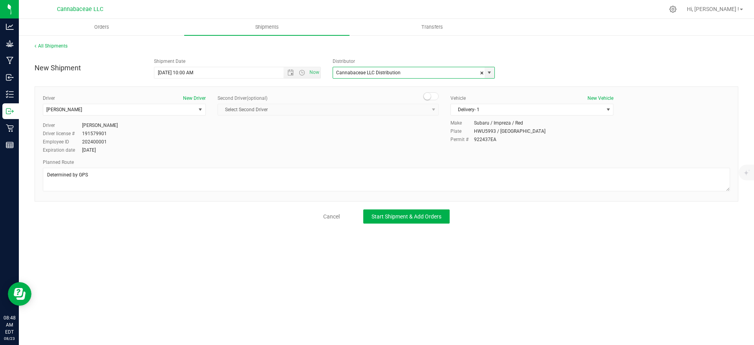
click at [303, 250] on div "Orders Shipments Transfers All Shipments New Shipment Shipment Date [DATE] 10:0…" at bounding box center [386, 182] width 735 height 326
click at [387, 218] on span "Start Shipment & Add Orders" at bounding box center [406, 216] width 70 height 6
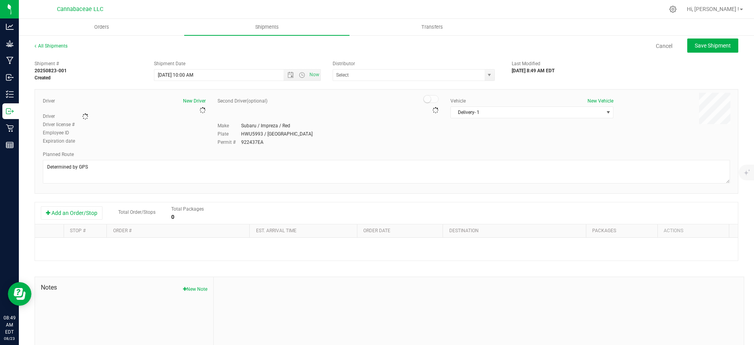
type input "Cannabaceae LLC Distribution"
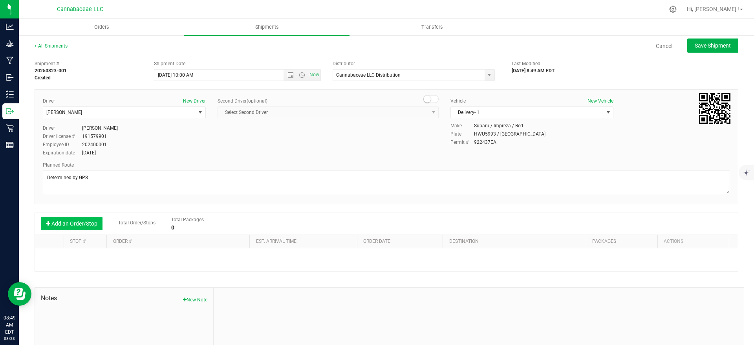
click at [79, 226] on button "Add an Order/Stop" at bounding box center [72, 223] width 62 height 13
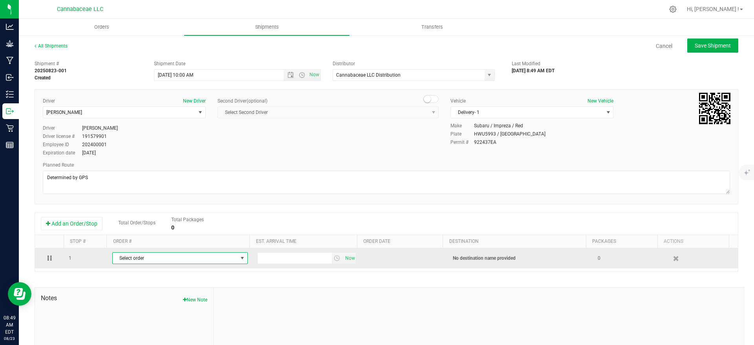
click at [137, 256] on span "Select order" at bounding box center [175, 257] width 125 height 11
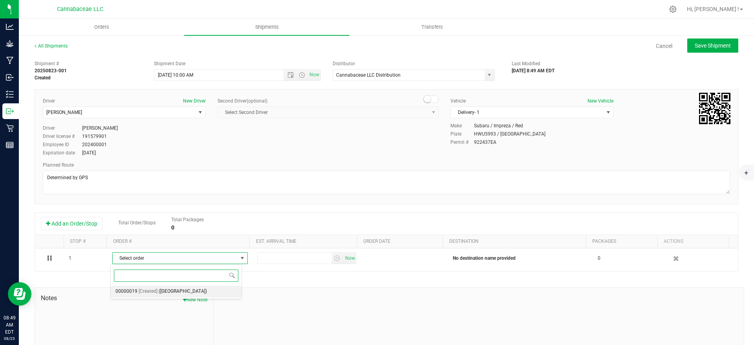
click at [148, 294] on span "[Created]" at bounding box center [148, 291] width 19 height 10
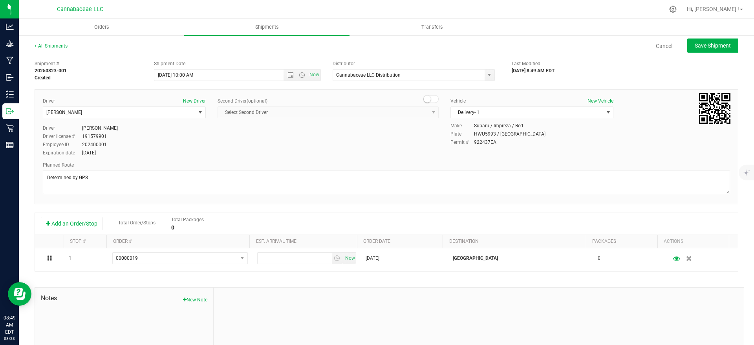
click at [292, 279] on div "Shipment # 20250823-001 Created Shipment Date [DATE] 10:00 AM Now Distributor C…" at bounding box center [387, 225] width 704 height 336
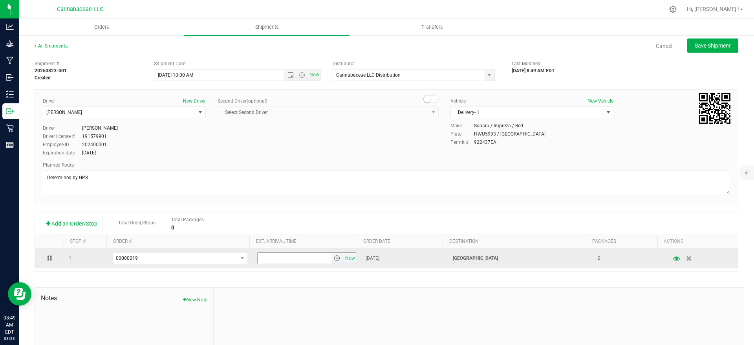
click at [332, 261] on span "select" at bounding box center [337, 257] width 11 height 11
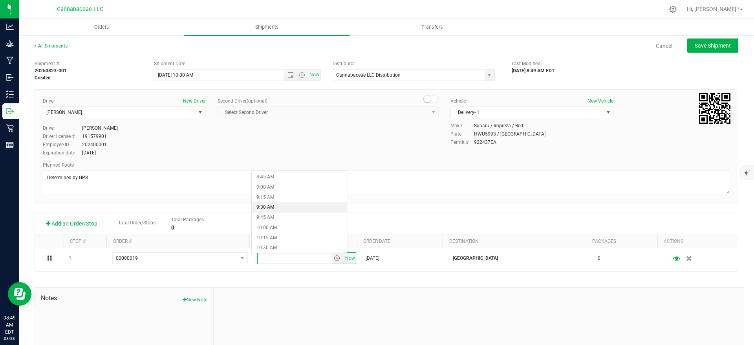
scroll to position [412, 0]
click at [310, 190] on li "10:30 AM" at bounding box center [299, 189] width 95 height 10
click at [325, 280] on div "Shipment # 20250823-001 Created Shipment Date [DATE] 10:00 AM Now Distributor C…" at bounding box center [387, 225] width 704 height 336
click at [695, 48] on span "Save Shipment" at bounding box center [713, 45] width 36 height 6
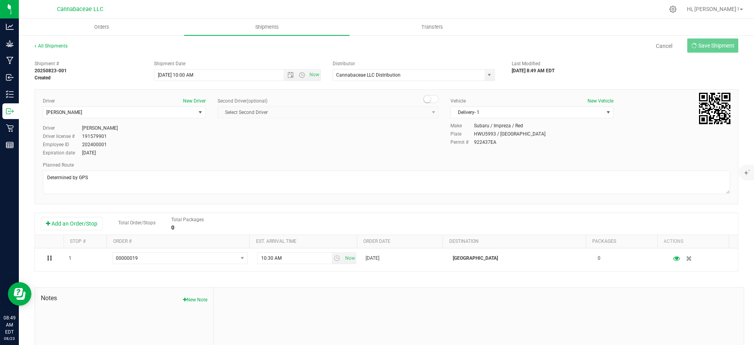
type input "[DATE] 2:00 PM"
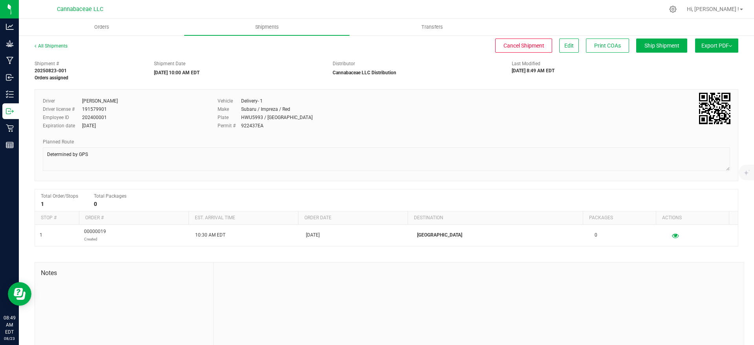
click at [702, 47] on button "Export PDF" at bounding box center [716, 45] width 43 height 14
click at [696, 85] on span "NY Manifest" at bounding box center [693, 86] width 26 height 5
click at [687, 86] on span "NY Manifest" at bounding box center [693, 86] width 26 height 5
click at [695, 48] on button "Export PDF" at bounding box center [716, 45] width 43 height 14
click at [691, 74] on span "Manifest by Lot" at bounding box center [696, 74] width 33 height 5
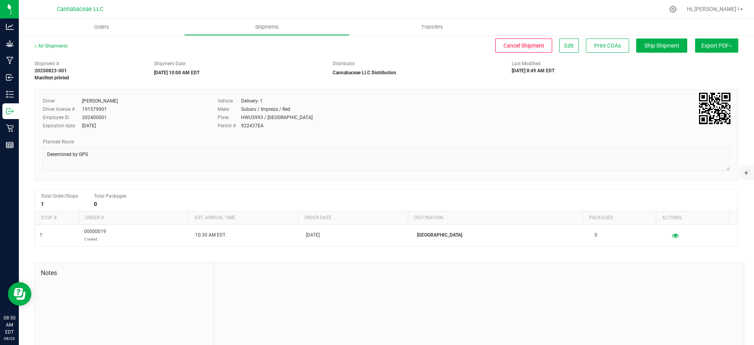
click at [709, 49] on button "Export PDF" at bounding box center [716, 45] width 43 height 14
click at [703, 71] on li "Manifest by Lot" at bounding box center [714, 75] width 79 height 12
click at [709, 45] on button "Export PDF" at bounding box center [716, 45] width 43 height 14
click at [689, 76] on span "Manifest by Lot" at bounding box center [696, 74] width 33 height 5
click at [104, 26] on span "Orders" at bounding box center [102, 27] width 36 height 7
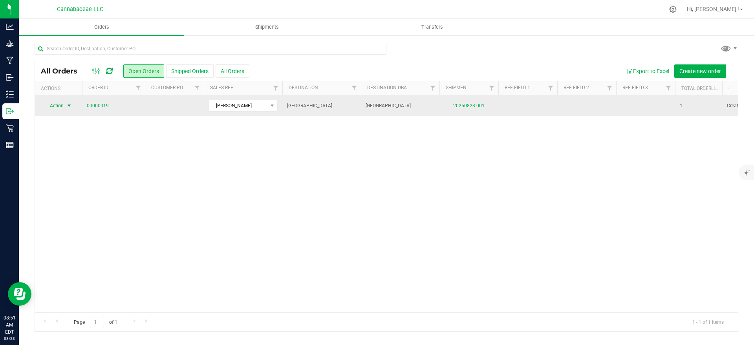
click at [67, 104] on span "select" at bounding box center [69, 105] width 6 height 6
click at [97, 104] on link "00000019" at bounding box center [98, 105] width 22 height 7
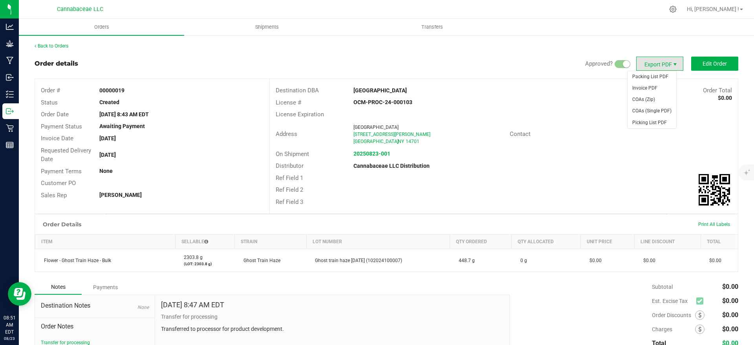
click at [672, 62] on span "Export PDF" at bounding box center [675, 64] width 6 height 6
click at [665, 84] on span "Invoice PDF" at bounding box center [651, 87] width 49 height 11
click at [653, 65] on span "Export PDF" at bounding box center [659, 64] width 47 height 14
click at [666, 78] on span "Packing List PDF" at bounding box center [651, 76] width 49 height 11
click at [265, 29] on span "Shipments" at bounding box center [267, 27] width 45 height 7
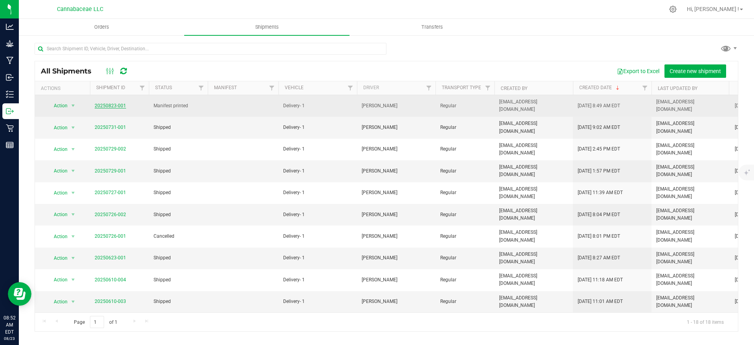
click at [119, 107] on link "20250823-001" at bounding box center [110, 105] width 31 height 5
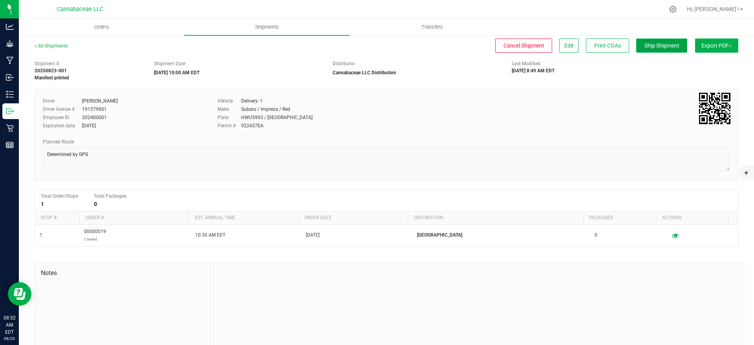
click at [657, 44] on span "Ship Shipment" at bounding box center [661, 45] width 35 height 6
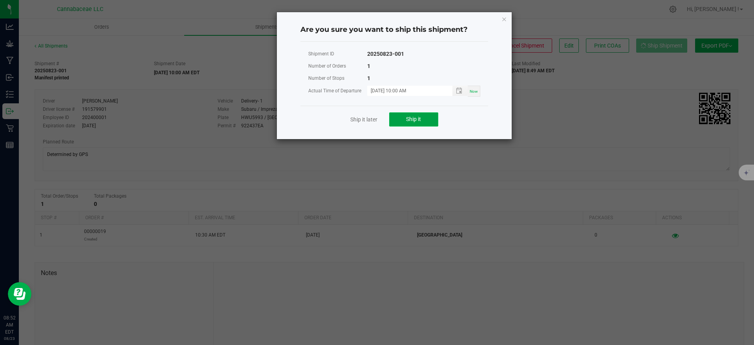
click at [424, 121] on button "Ship it" at bounding box center [413, 119] width 49 height 14
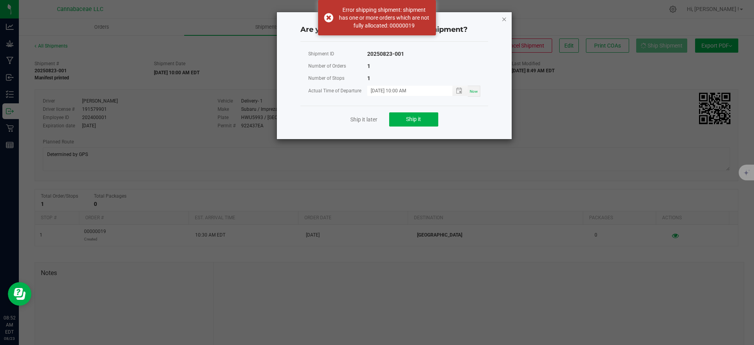
click at [505, 17] on icon "Close" at bounding box center [503, 18] width 5 height 9
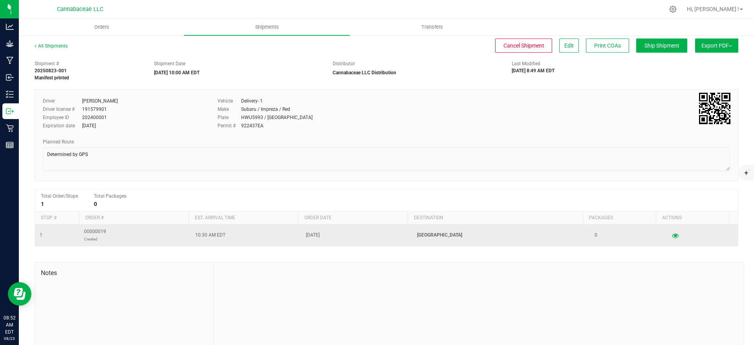
click at [442, 234] on p "[GEOGRAPHIC_DATA]" at bounding box center [501, 234] width 168 height 7
click at [91, 231] on span "00000019 Created" at bounding box center [95, 235] width 22 height 15
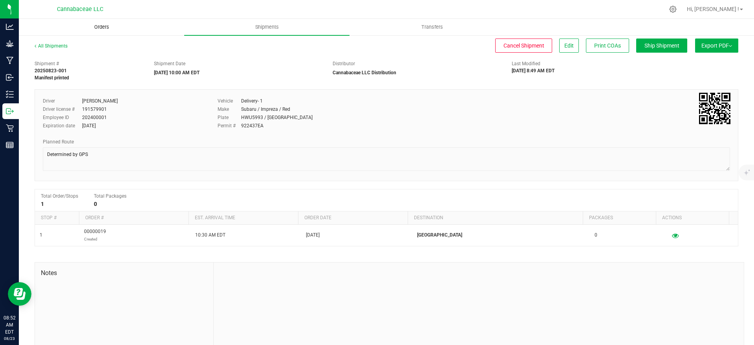
click at [108, 27] on span "Orders" at bounding box center [102, 27] width 36 height 7
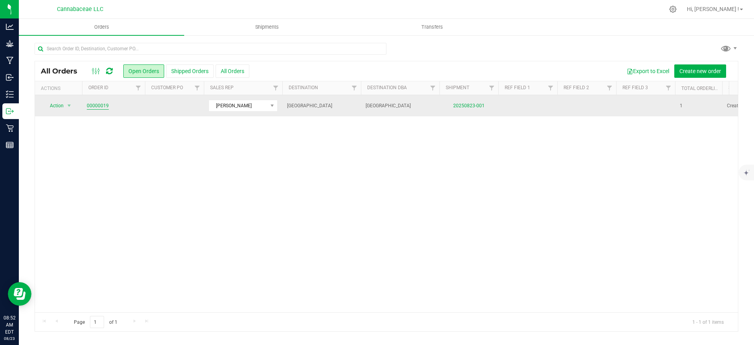
click at [102, 107] on link "00000019" at bounding box center [98, 105] width 22 height 7
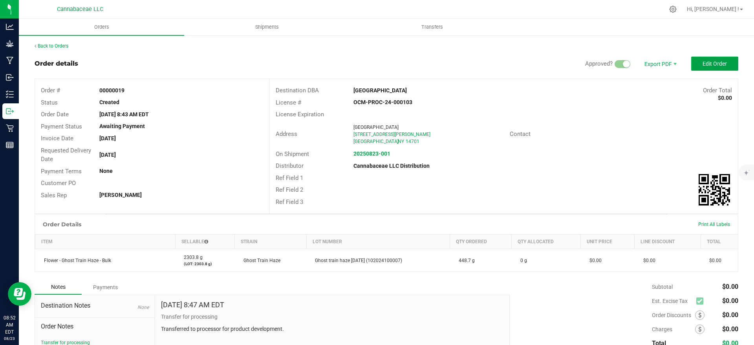
click at [719, 65] on button "Edit Order" at bounding box center [714, 64] width 47 height 14
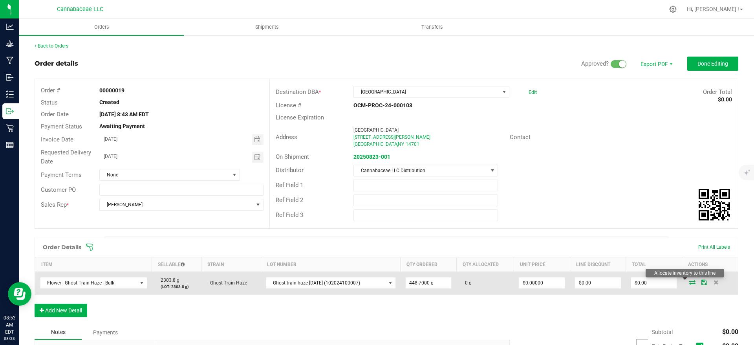
click at [689, 282] on icon at bounding box center [692, 282] width 6 height 5
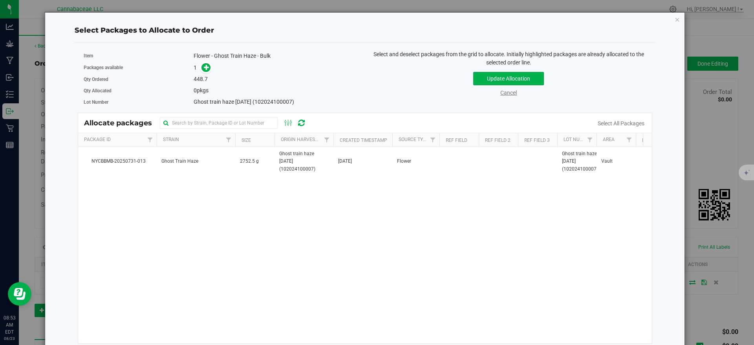
click at [503, 91] on link "Cancel" at bounding box center [508, 93] width 16 height 6
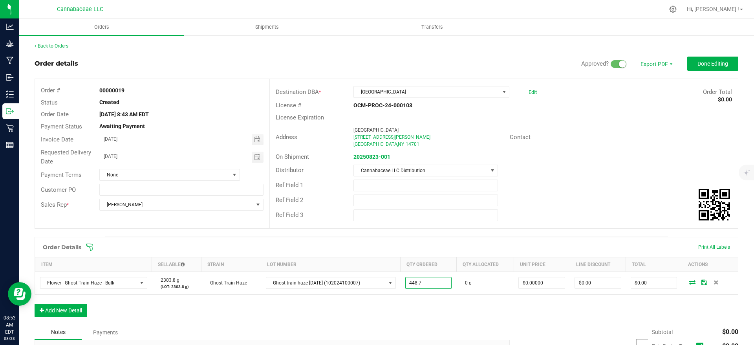
type input "448.7000 g"
click at [591, 150] on div "Address [GEOGRAPHIC_DATA] [STREET_ADDRESS][PERSON_NAME] Contact" at bounding box center [504, 136] width 468 height 27
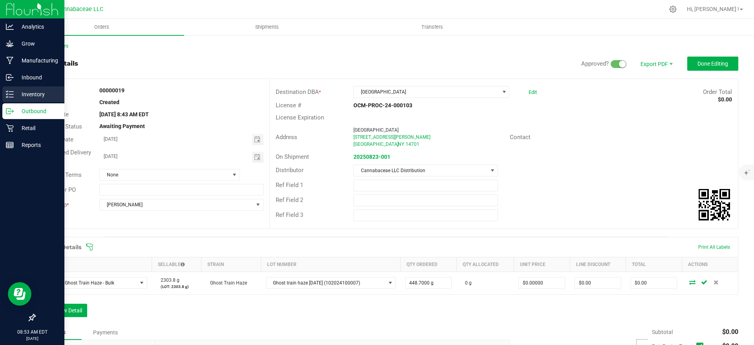
click at [11, 93] on icon at bounding box center [10, 94] width 8 height 8
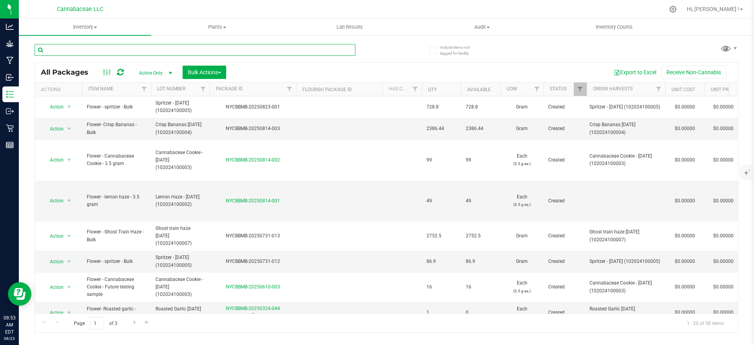
click at [84, 47] on input "text" at bounding box center [195, 50] width 321 height 12
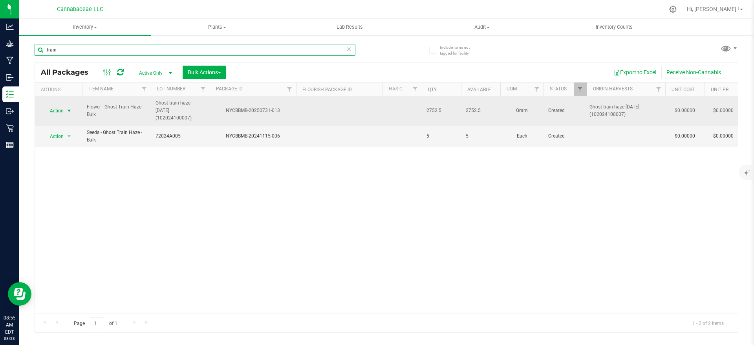
type input "train"
click at [66, 110] on span "select" at bounding box center [69, 110] width 10 height 11
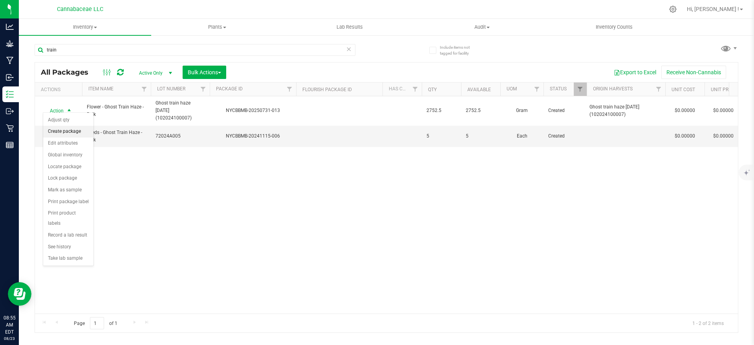
click at [67, 128] on li "Create package" at bounding box center [68, 132] width 50 height 12
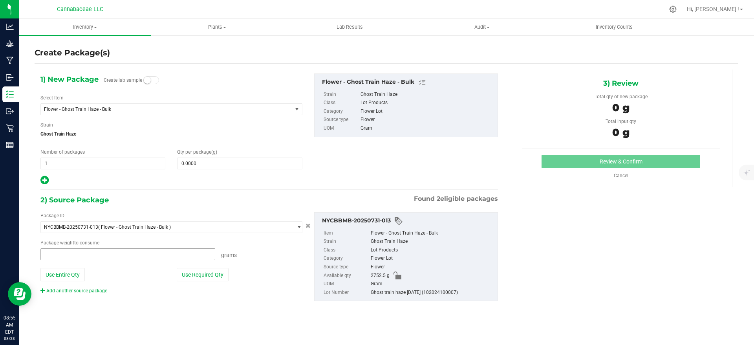
type input "0.0000 g"
click at [174, 167] on div "Qty per package (g)" at bounding box center [239, 158] width 137 height 21
paste input "448.7"
type input "448.7"
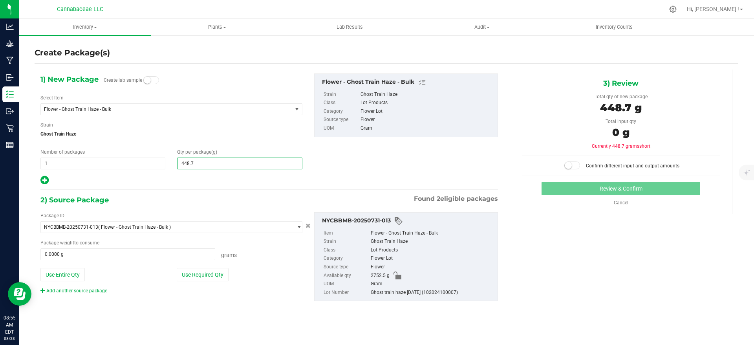
type input "448.7000"
click at [340, 175] on div "1) New Package Create lab sample Select Item Flower - Ghost Train Haze - Bulk B…" at bounding box center [269, 129] width 469 height 112
click at [213, 273] on button "Use Required Qty" at bounding box center [203, 274] width 52 height 13
type input "448.7000 g"
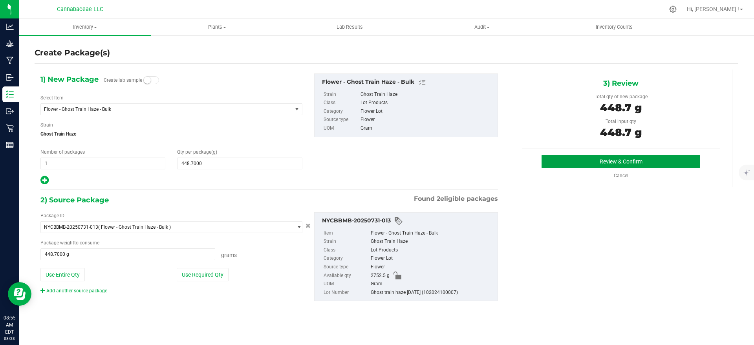
click at [611, 161] on button "Review & Confirm" at bounding box center [620, 161] width 159 height 13
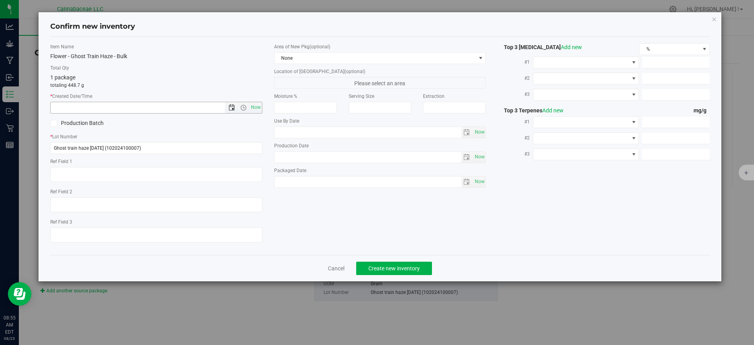
click at [228, 105] on span "Open the date view" at bounding box center [231, 107] width 6 height 6
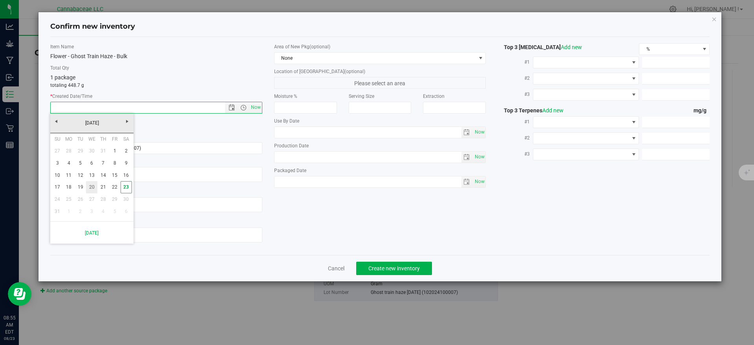
click at [95, 188] on link "20" at bounding box center [91, 187] width 11 height 12
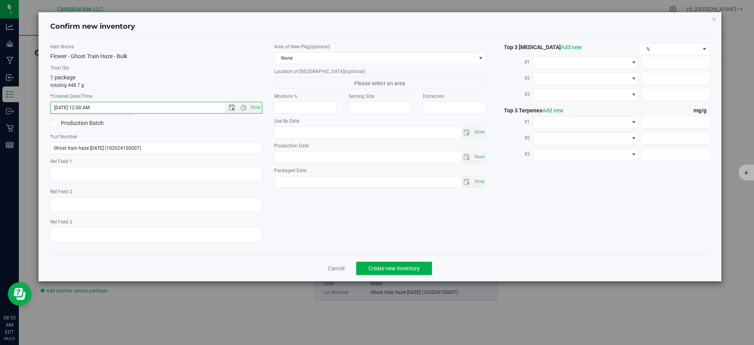
type input "[DATE] 8:55 AM"
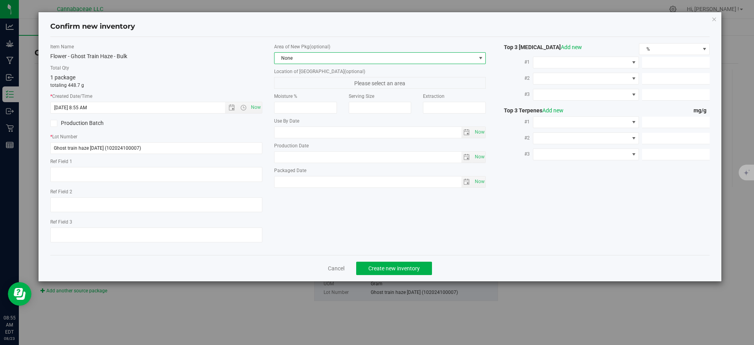
click at [321, 55] on span "None" at bounding box center [374, 58] width 201 height 11
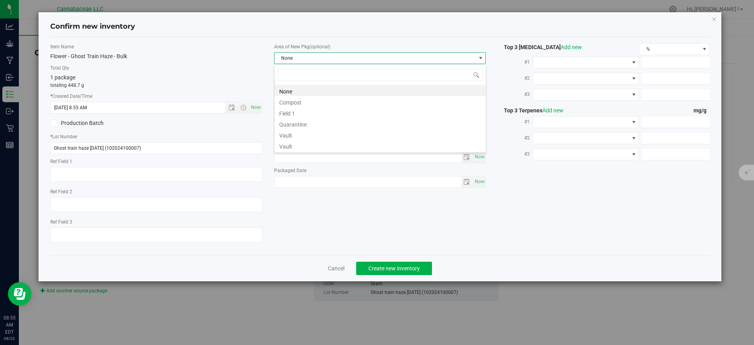
scroll to position [12, 212]
click at [313, 137] on li "Vault" at bounding box center [379, 134] width 211 height 11
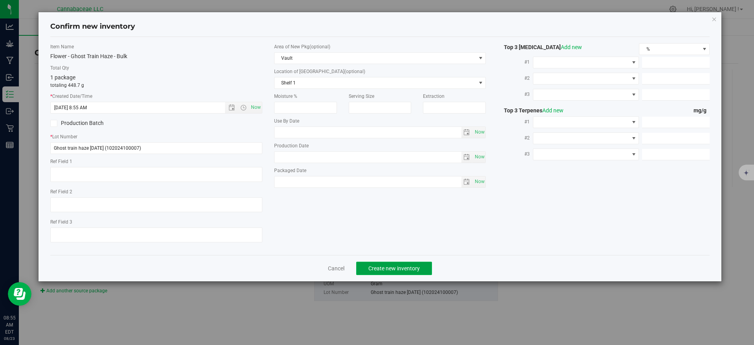
click at [412, 268] on span "Create new inventory" at bounding box center [393, 268] width 51 height 6
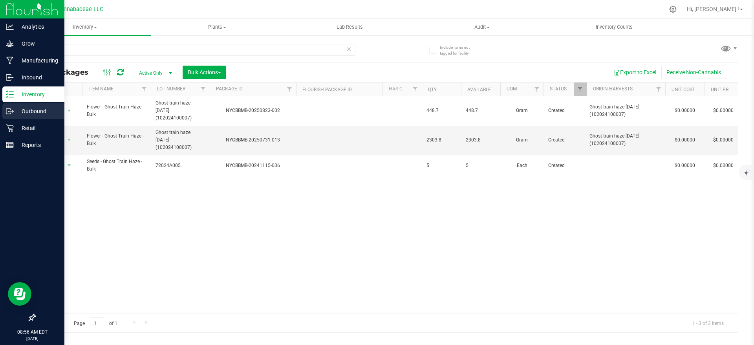
click at [26, 110] on p "Outbound" at bounding box center [37, 110] width 47 height 9
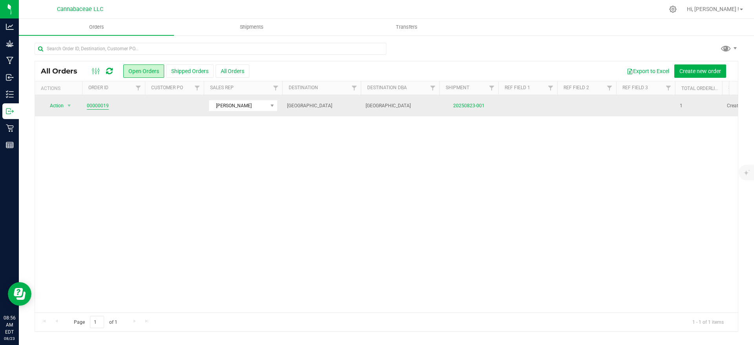
click at [104, 106] on link "00000019" at bounding box center [98, 105] width 22 height 7
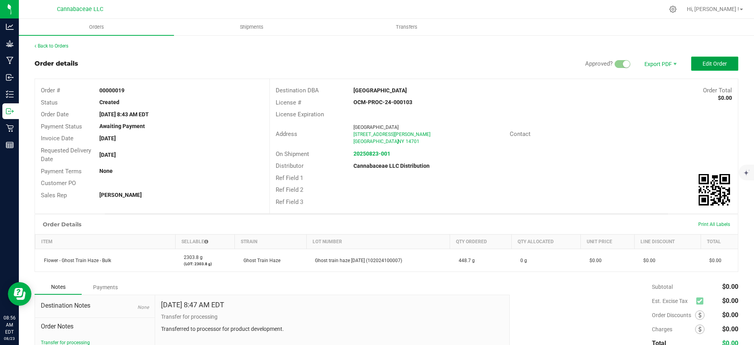
click at [699, 69] on button "Edit Order" at bounding box center [714, 64] width 47 height 14
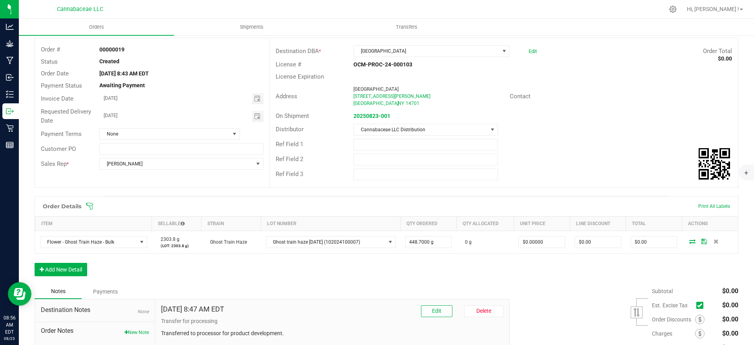
scroll to position [109, 0]
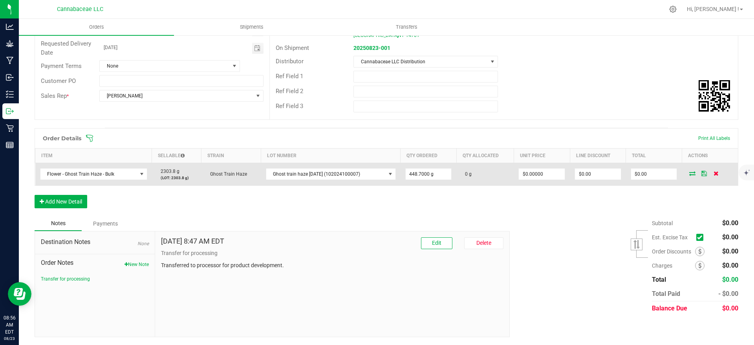
click at [713, 174] on icon at bounding box center [715, 173] width 5 height 5
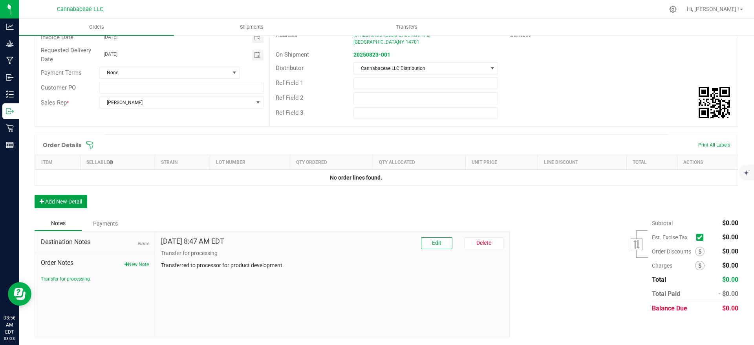
click at [47, 203] on button "Add New Detail" at bounding box center [61, 201] width 53 height 13
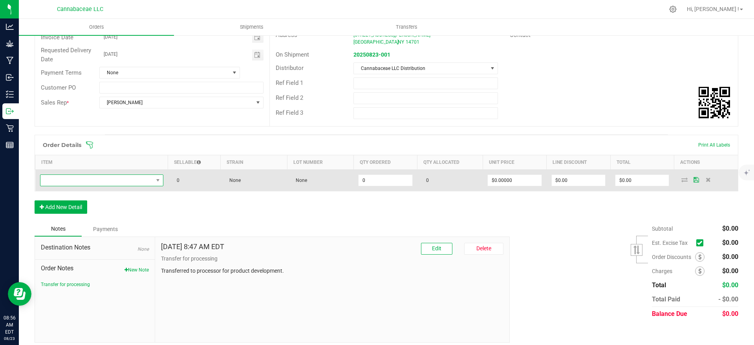
click at [144, 180] on span "NO DATA FOUND" at bounding box center [96, 180] width 113 height 11
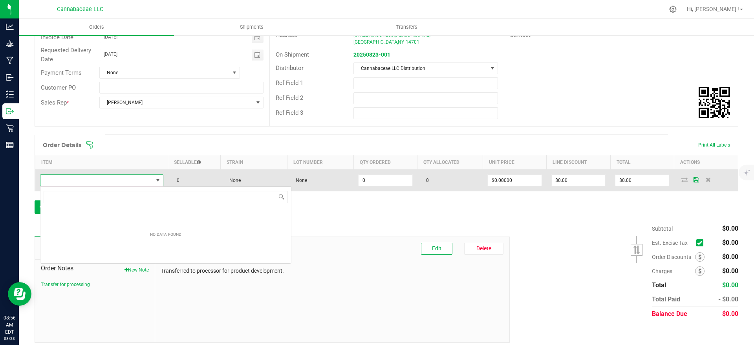
scroll to position [12, 121]
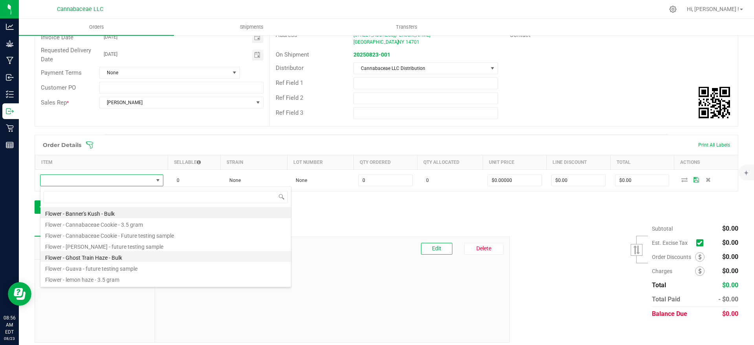
click at [147, 257] on li "Flower - Ghost Train Haze - Bulk" at bounding box center [165, 256] width 250 height 11
type input "0.0000 g"
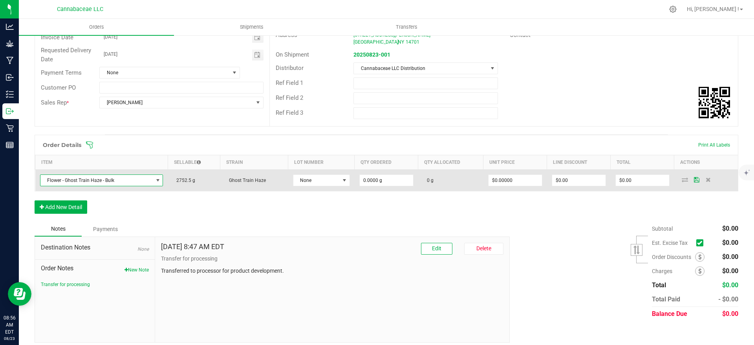
click at [153, 184] on span at bounding box center [158, 180] width 10 height 11
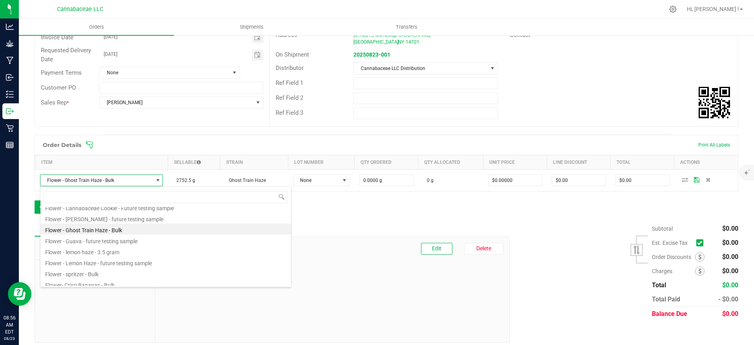
scroll to position [42, 0]
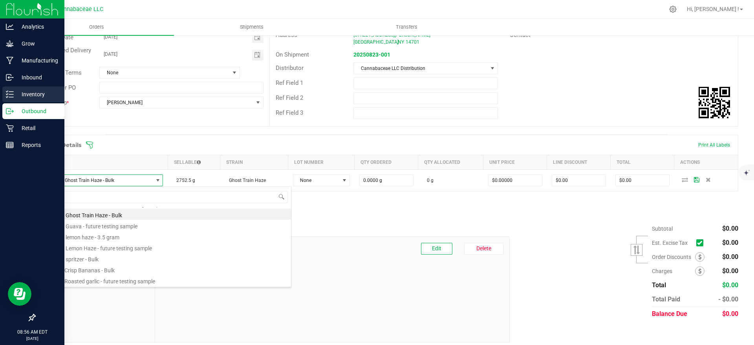
click at [9, 95] on icon at bounding box center [10, 94] width 8 height 8
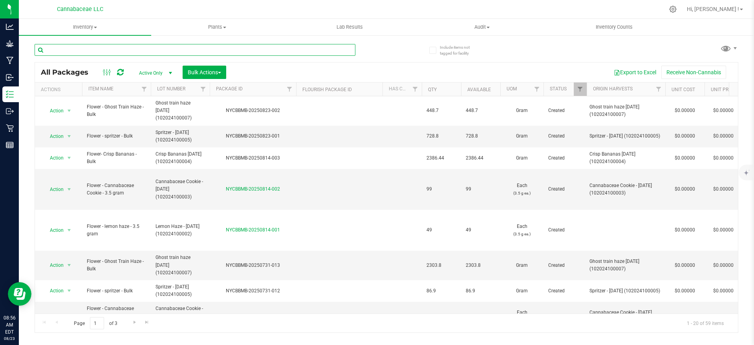
click at [91, 52] on input "text" at bounding box center [195, 50] width 321 height 12
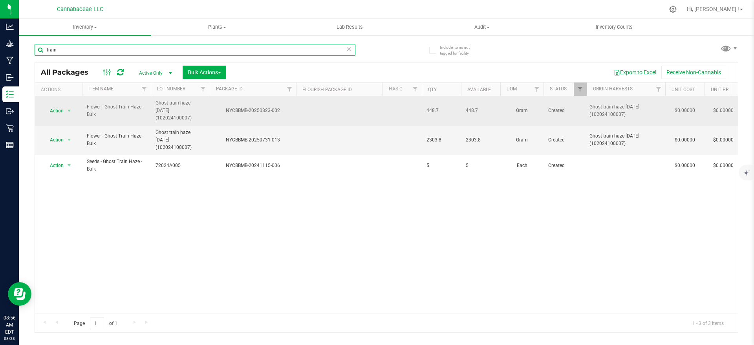
type input "train"
click at [237, 108] on div "NYCBBMB-20250823-002" at bounding box center [252, 110] width 89 height 7
drag, startPoint x: 279, startPoint y: 106, endPoint x: 271, endPoint y: 108, distance: 8.9
click at [271, 108] on div "NYCBBMB-20250823-002" at bounding box center [252, 110] width 89 height 7
click at [284, 107] on div "NYCBBMB-20250823-002" at bounding box center [252, 110] width 89 height 7
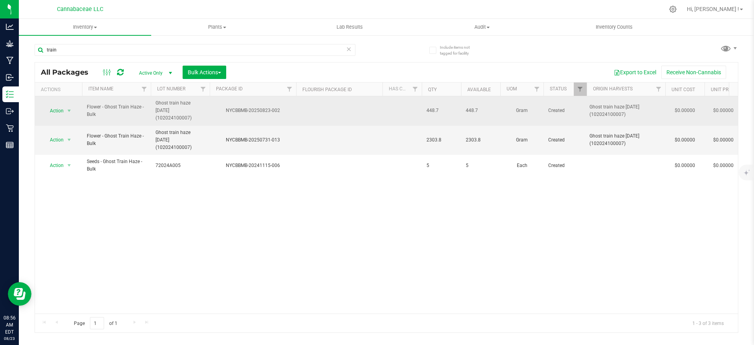
click at [282, 107] on div "NYCBBMB-20250823-002" at bounding box center [252, 110] width 89 height 7
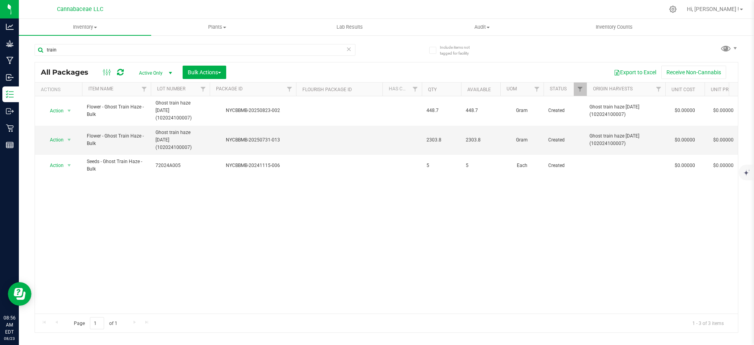
click at [272, 64] on div "All Packages Active Only Active Only Lab Samples Locked All Bulk Actions Add to…" at bounding box center [386, 72] width 703 height 20
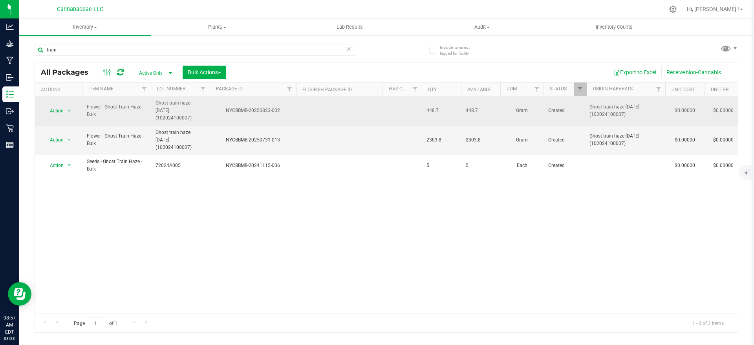
drag, startPoint x: 280, startPoint y: 106, endPoint x: 223, endPoint y: 108, distance: 57.0
click at [221, 109] on div "NYCBBMB-20250823-002" at bounding box center [252, 110] width 89 height 7
copy div "NYCBBMB-20250823-002"
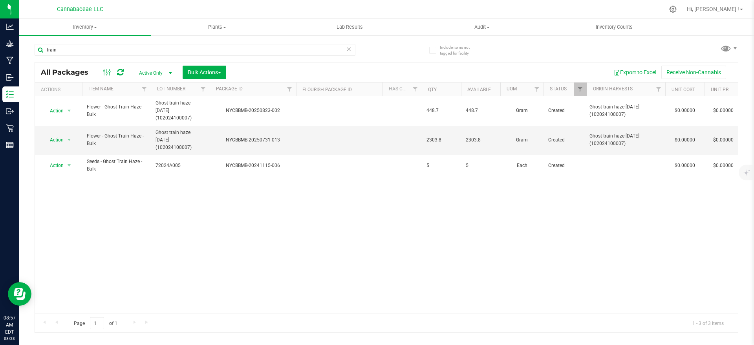
click at [233, 225] on div "Action Action Adjust qty Create package Edit attributes Global inventory Locate…" at bounding box center [386, 204] width 703 height 217
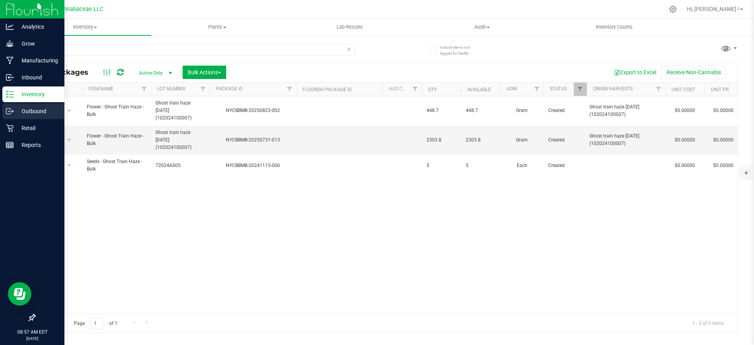
click at [20, 111] on p "Outbound" at bounding box center [37, 110] width 47 height 9
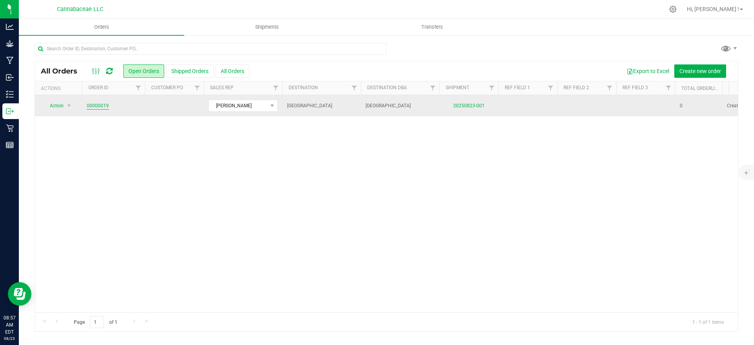
click at [107, 108] on link "00000019" at bounding box center [98, 105] width 22 height 7
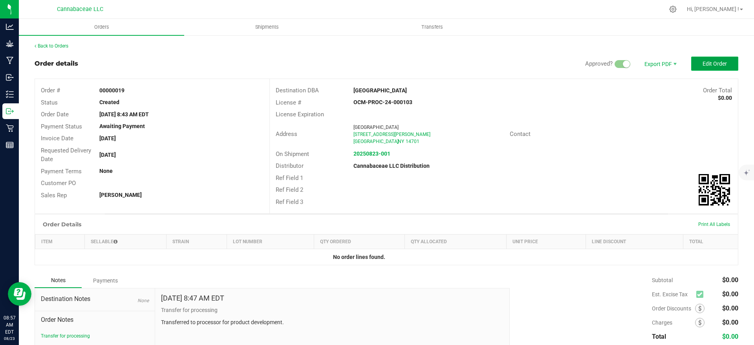
click at [712, 61] on span "Edit Order" at bounding box center [714, 63] width 24 height 6
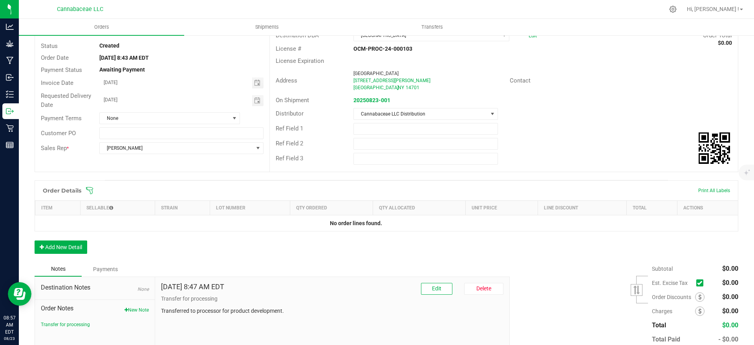
scroll to position [102, 0]
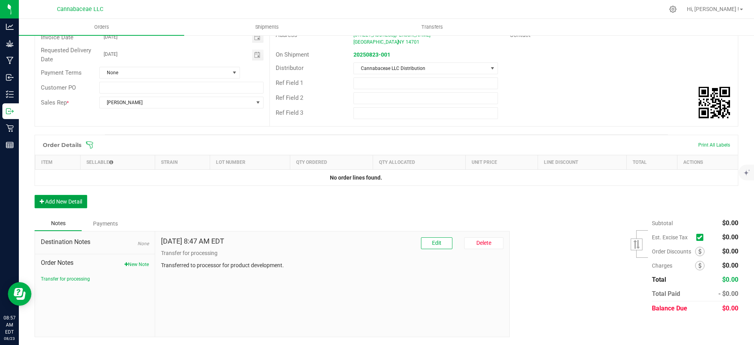
click at [59, 203] on button "Add New Detail" at bounding box center [61, 201] width 53 height 13
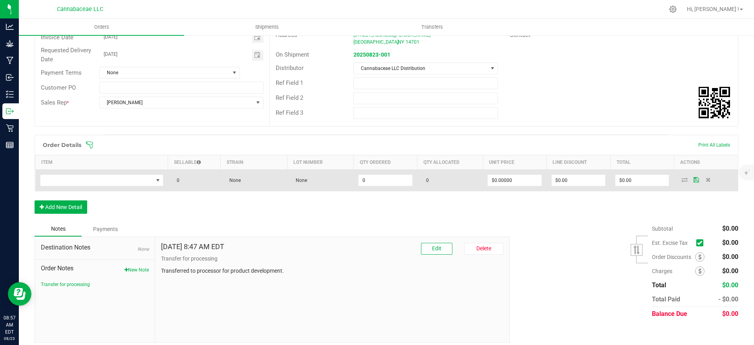
click at [117, 186] on td at bounding box center [101, 180] width 133 height 22
click at [122, 180] on span "NO DATA FOUND" at bounding box center [96, 180] width 113 height 11
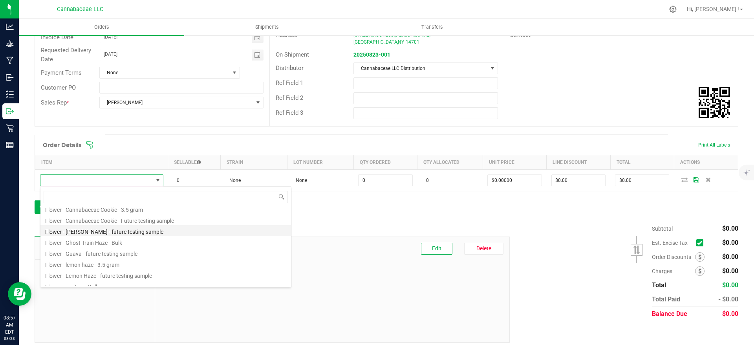
scroll to position [0, 0]
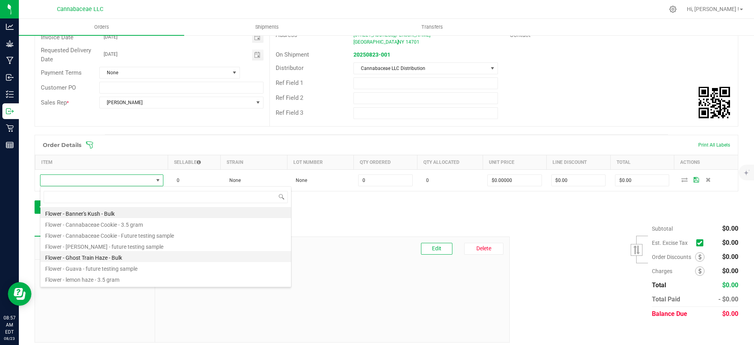
click at [131, 260] on li "Flower - Ghost Train Haze - Bulk" at bounding box center [165, 256] width 250 height 11
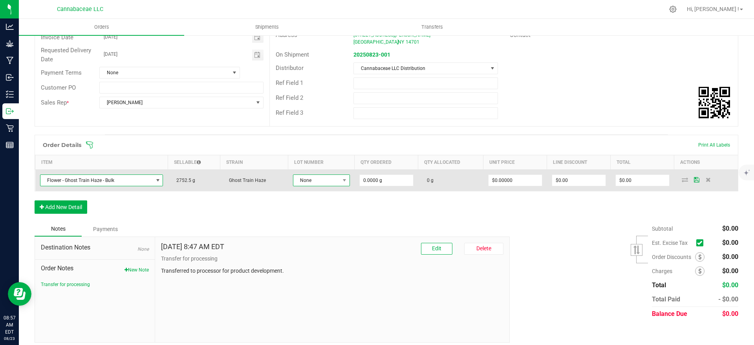
click at [313, 184] on span "None" at bounding box center [316, 180] width 46 height 11
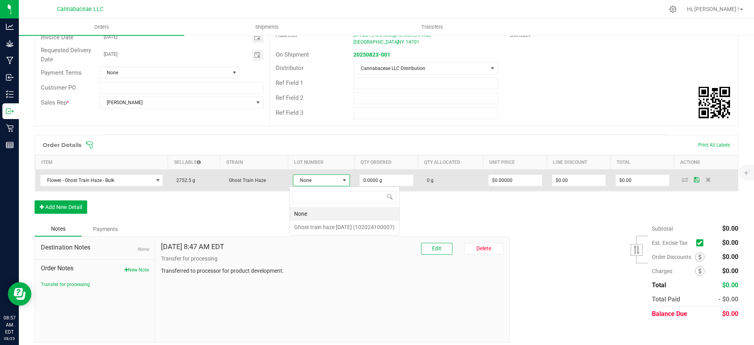
scroll to position [12, 56]
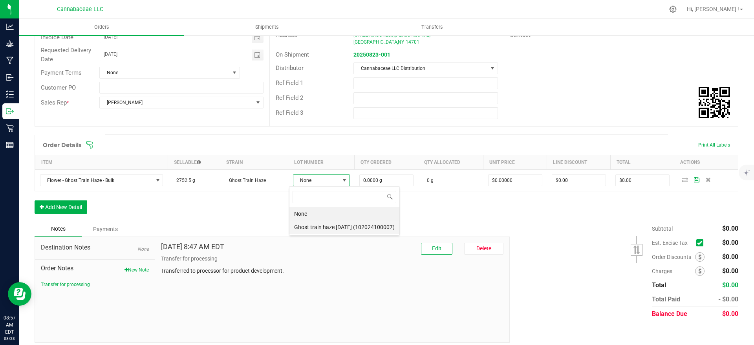
click at [325, 228] on \(102024100007\) "Ghost train haze [DATE] (102024100007)" at bounding box center [344, 226] width 110 height 13
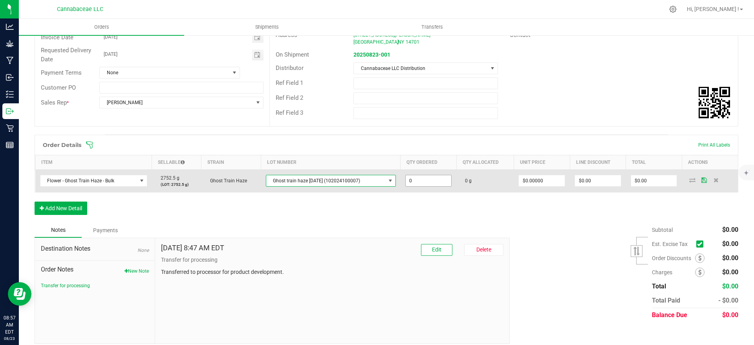
click at [419, 185] on input "0" at bounding box center [429, 180] width 46 height 11
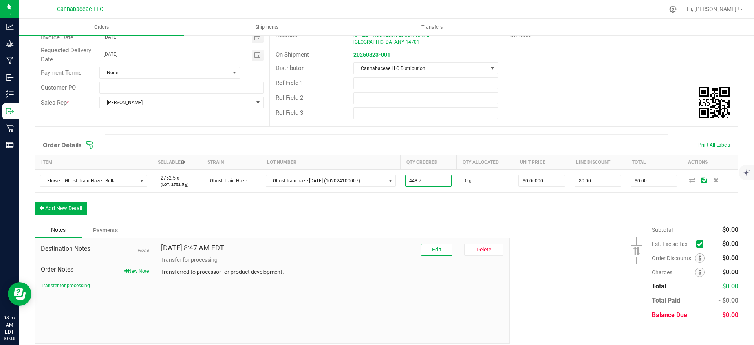
type input "448.7000 g"
click at [502, 219] on div "Order Details Print All Labels Item Sellable Strain Lot Number Qty Ordered Qty …" at bounding box center [387, 179] width 704 height 88
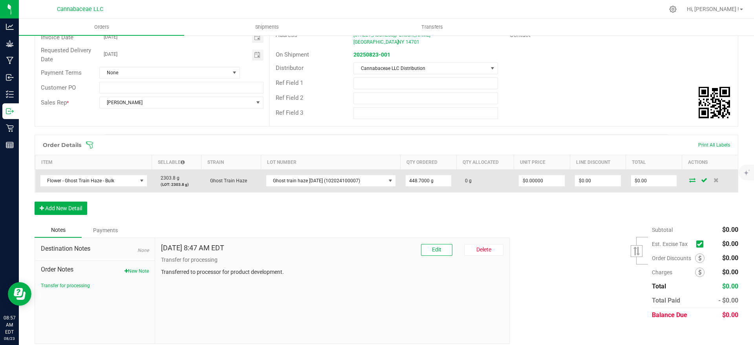
click at [689, 181] on icon at bounding box center [692, 179] width 6 height 5
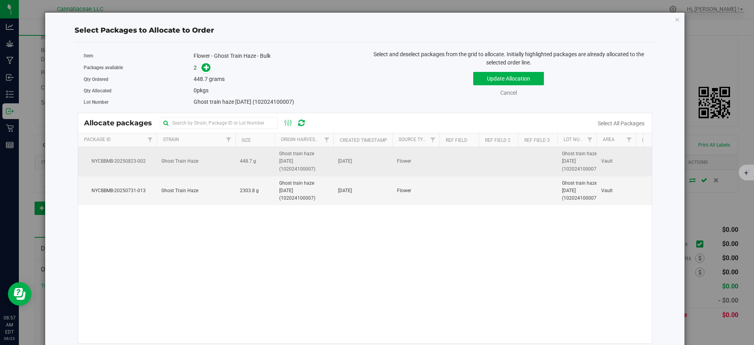
click at [270, 166] on td "448.7 g" at bounding box center [254, 161] width 39 height 29
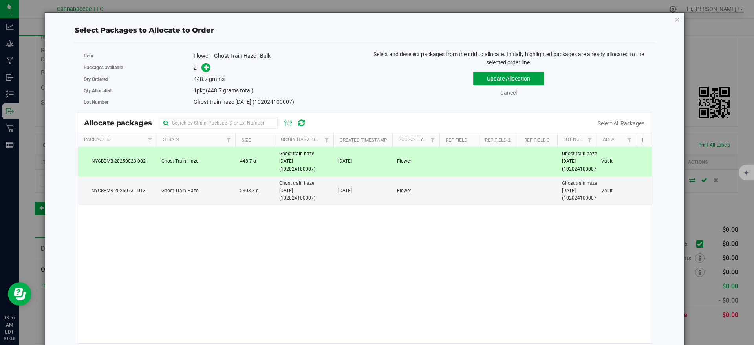
click at [519, 79] on button "Update Allocation" at bounding box center [508, 78] width 71 height 13
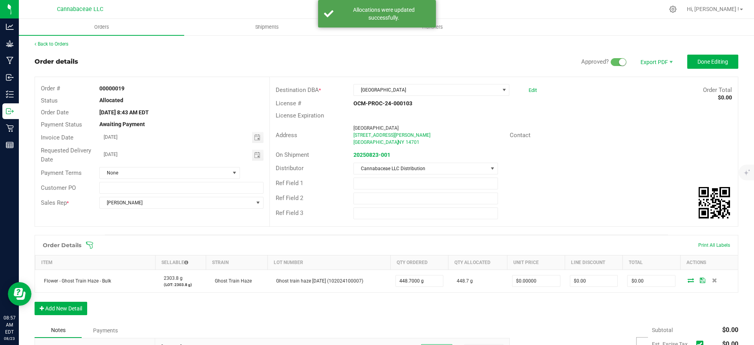
scroll to position [0, 0]
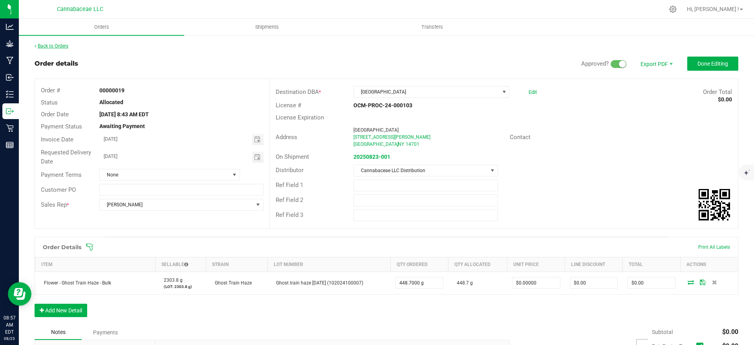
click at [68, 46] on link "Back to Orders" at bounding box center [52, 45] width 34 height 5
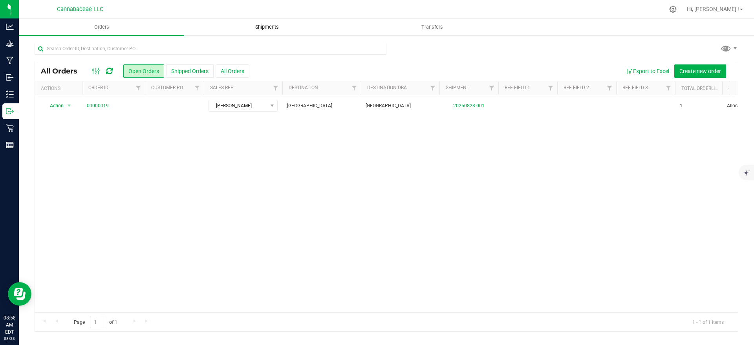
click at [267, 27] on span "Shipments" at bounding box center [267, 27] width 45 height 7
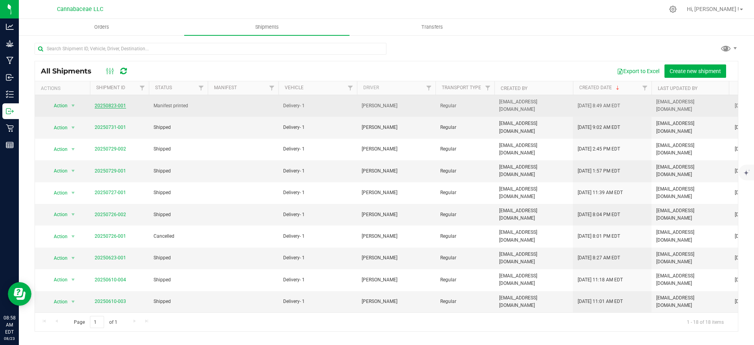
click at [104, 103] on link "20250823-001" at bounding box center [110, 105] width 31 height 5
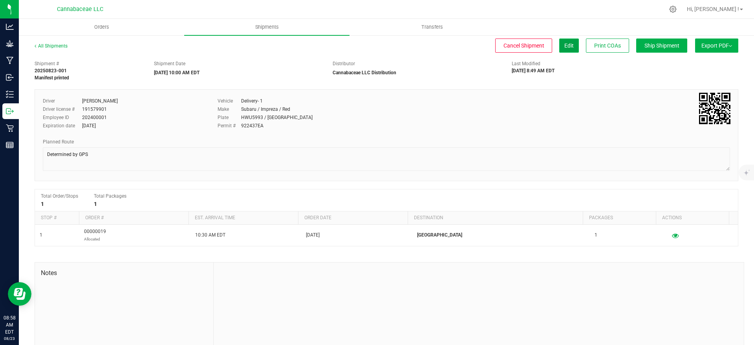
click at [564, 44] on span "Edit" at bounding box center [568, 45] width 9 height 6
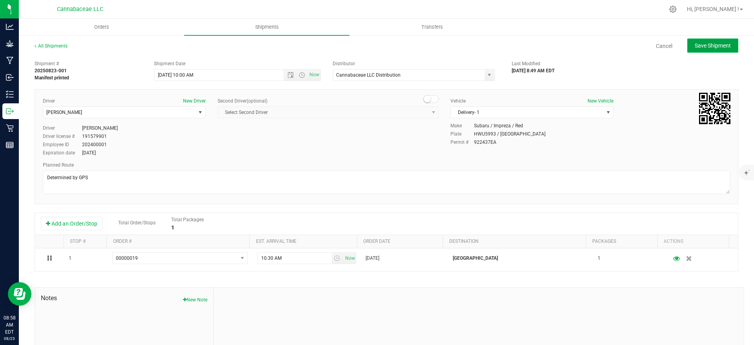
click at [695, 44] on span "Save Shipment" at bounding box center [713, 45] width 36 height 6
type input "[DATE] 2:00 PM"
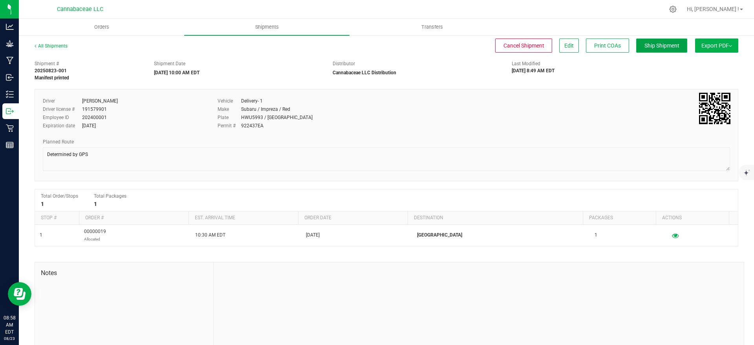
click at [653, 43] on span "Ship Shipment" at bounding box center [661, 45] width 35 height 6
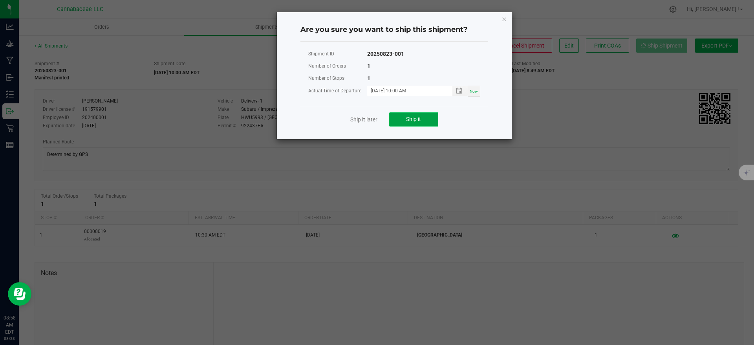
click at [420, 118] on span "Ship it" at bounding box center [413, 119] width 15 height 6
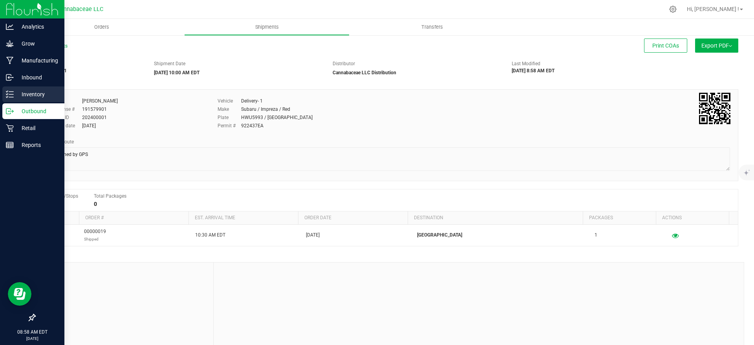
click at [15, 93] on p "Inventory" at bounding box center [37, 94] width 47 height 9
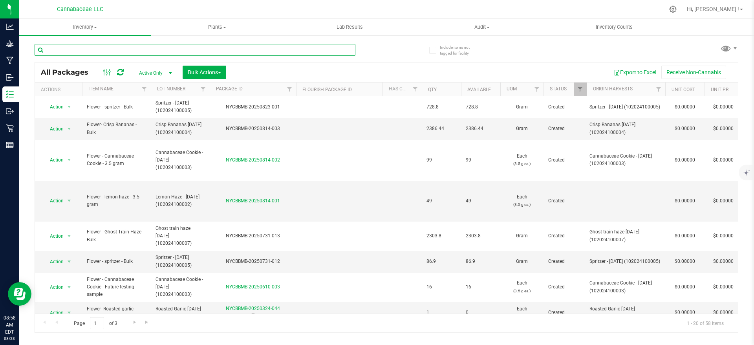
click at [95, 49] on input "text" at bounding box center [195, 50] width 321 height 12
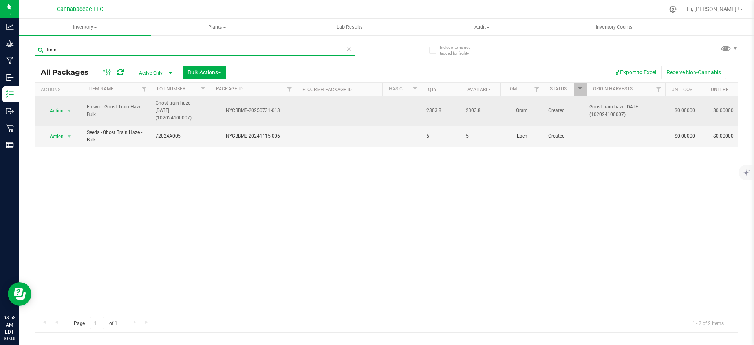
type input "train"
drag, startPoint x: 439, startPoint y: 107, endPoint x: 419, endPoint y: 107, distance: 19.6
click at [442, 107] on span "2303.8" at bounding box center [441, 110] width 30 height 7
drag, startPoint x: 442, startPoint y: 107, endPoint x: 420, endPoint y: 109, distance: 21.7
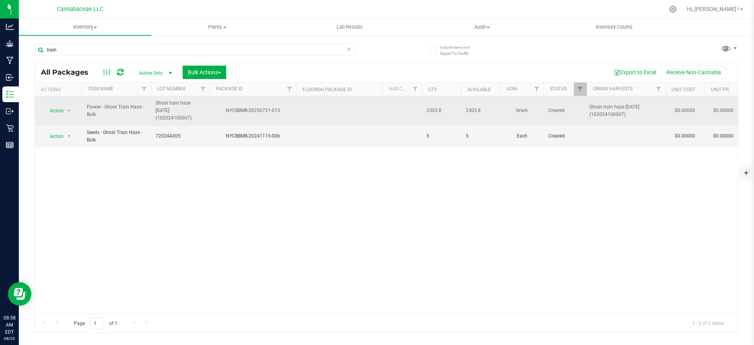
copy tr "2303.8"
